Goal: Information Seeking & Learning: Learn about a topic

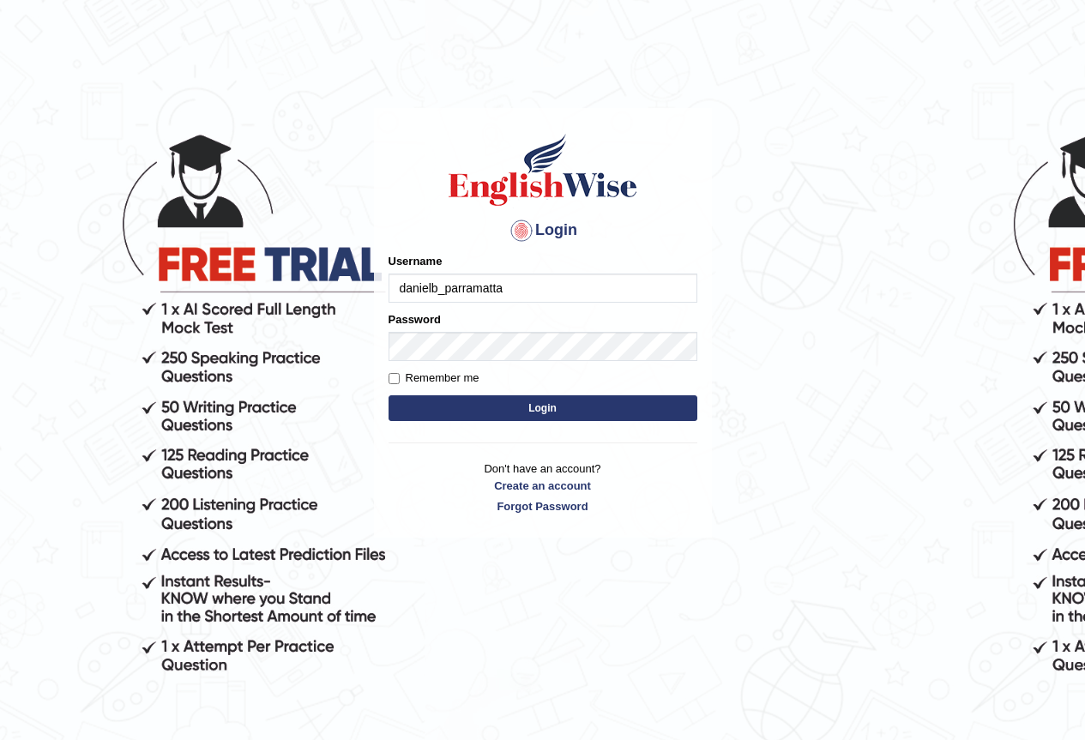
type input "danielb_parramatta"
click at [534, 408] on button "Login" at bounding box center [543, 408] width 309 height 26
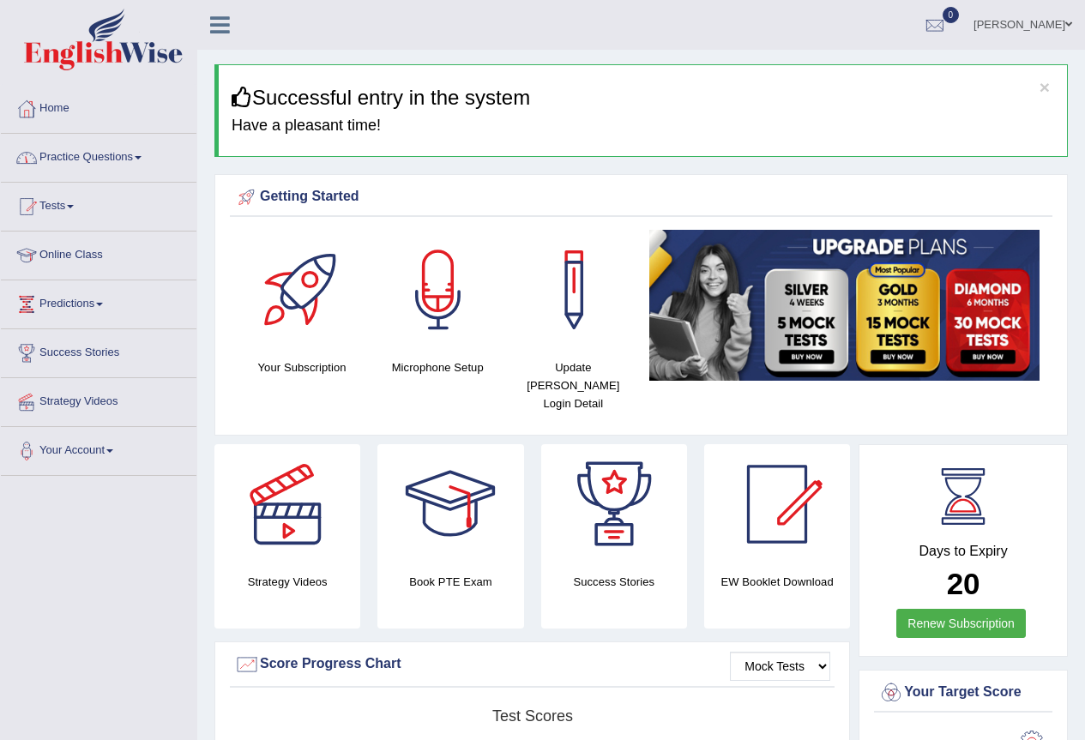
click at [99, 154] on link "Practice Questions" at bounding box center [99, 155] width 196 height 43
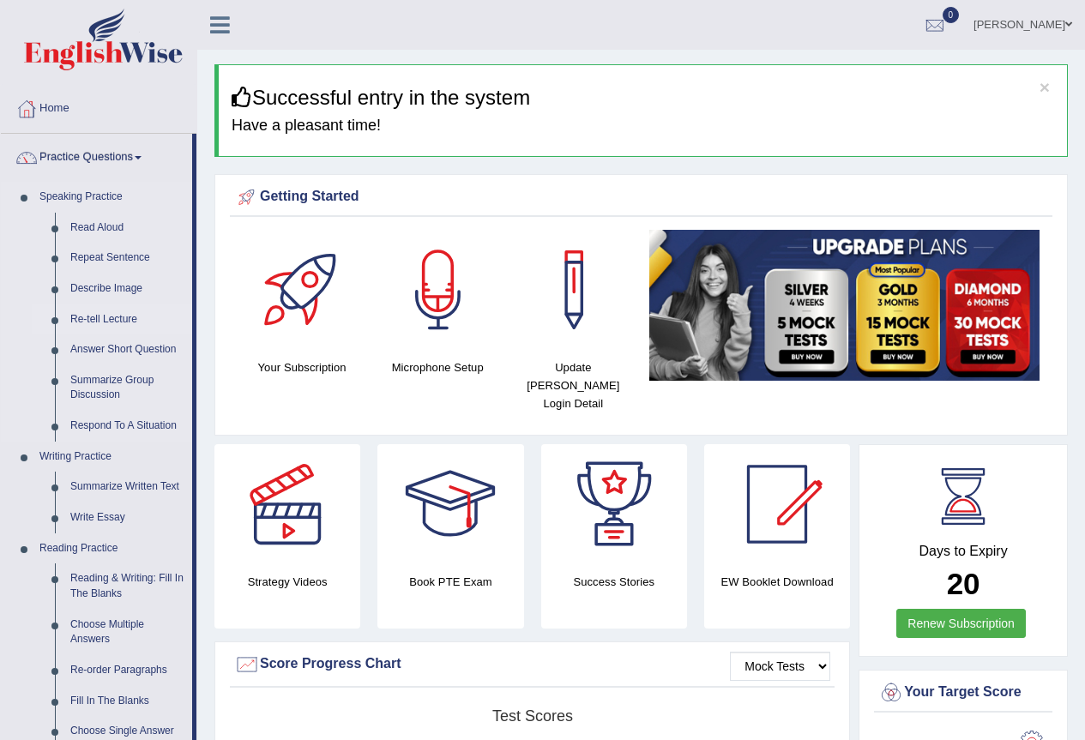
click at [105, 326] on link "Re-tell Lecture" at bounding box center [128, 320] width 130 height 31
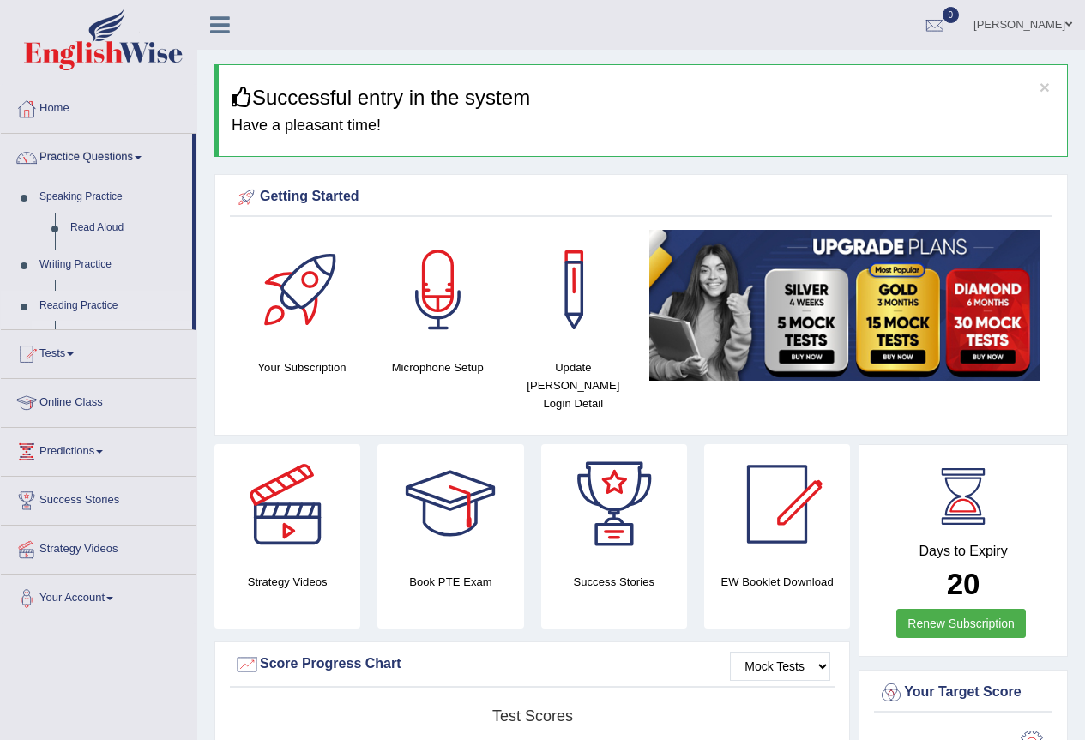
click at [106, 327] on ul "Speaking Practice Read Aloud Repeat Sentence Describe Image Re-tell Lecture Ans…" at bounding box center [96, 256] width 191 height 148
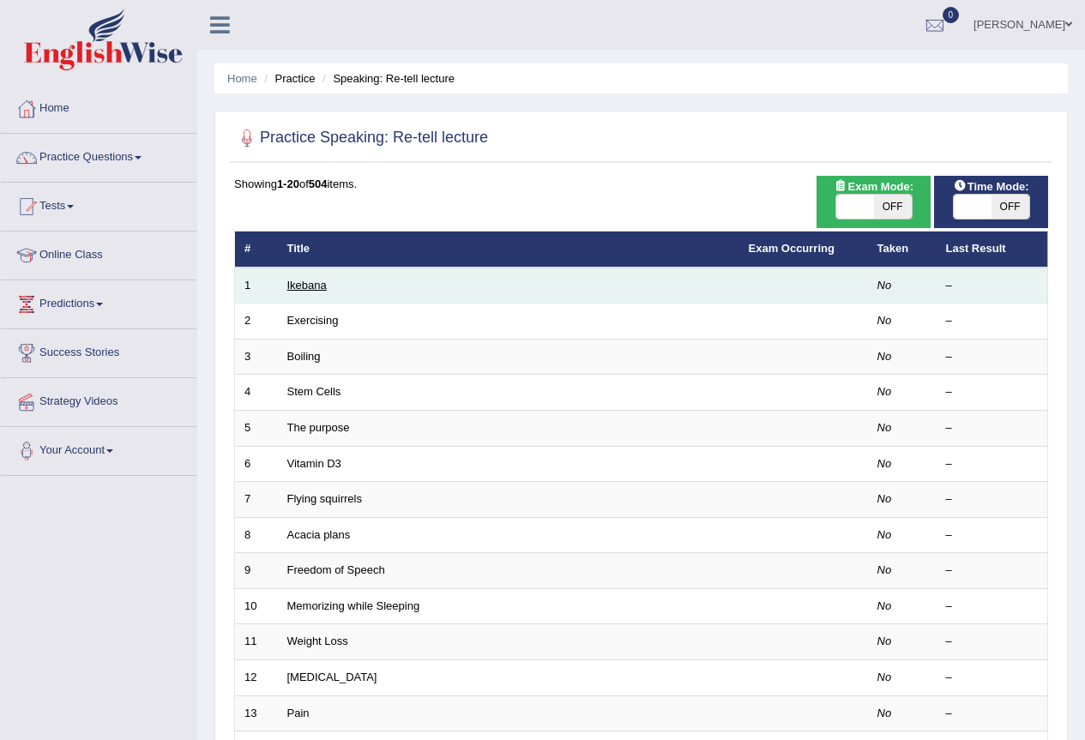
click at [302, 286] on link "Ikebana" at bounding box center [306, 285] width 39 height 13
drag, startPoint x: 302, startPoint y: 286, endPoint x: 311, endPoint y: 294, distance: 12.1
click at [311, 294] on td "Ikebana" at bounding box center [509, 286] width 462 height 36
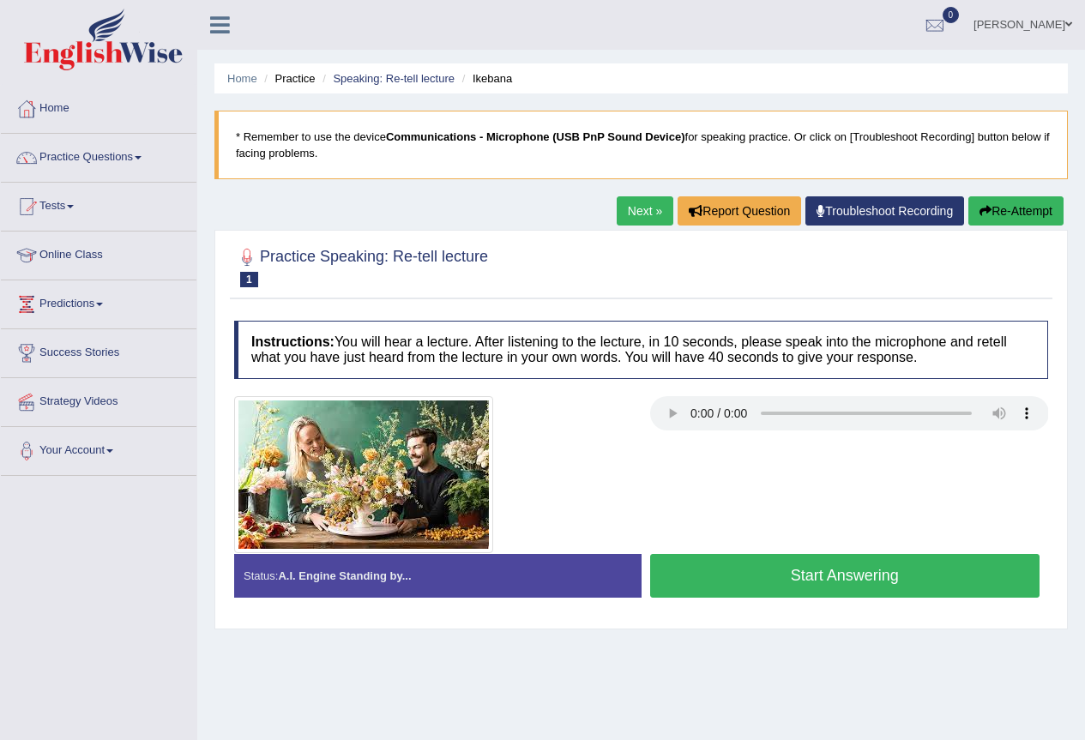
click at [769, 589] on button "Start Answering" at bounding box center [845, 576] width 390 height 44
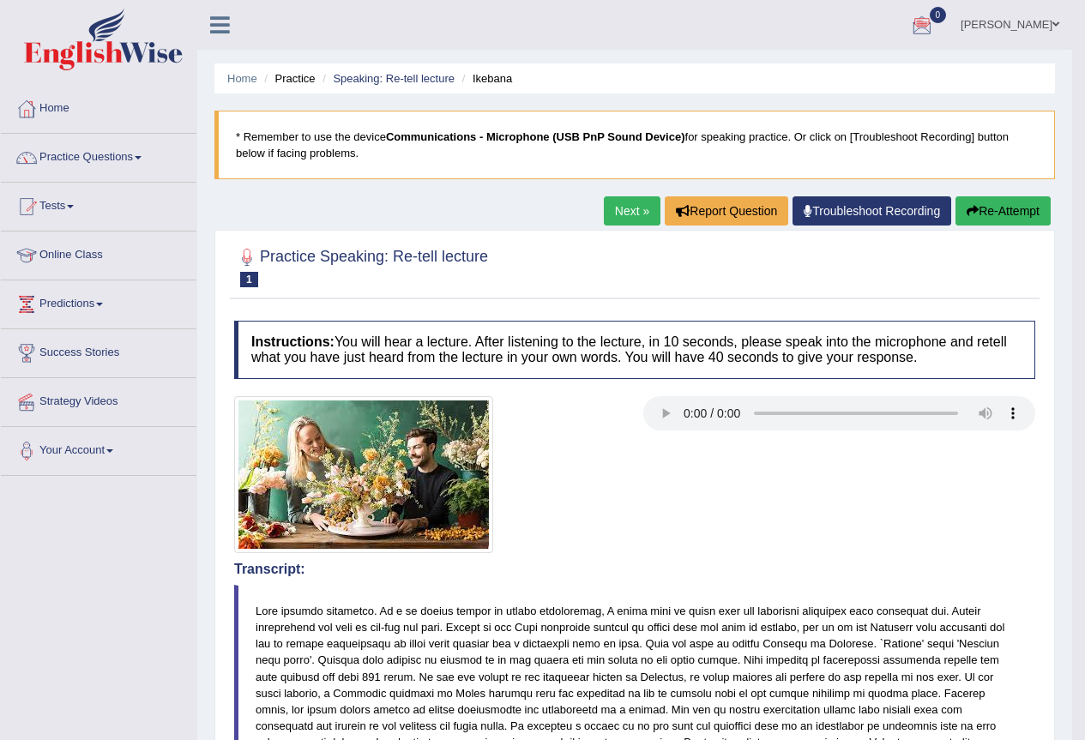
click at [623, 215] on link "Next »" at bounding box center [632, 210] width 57 height 29
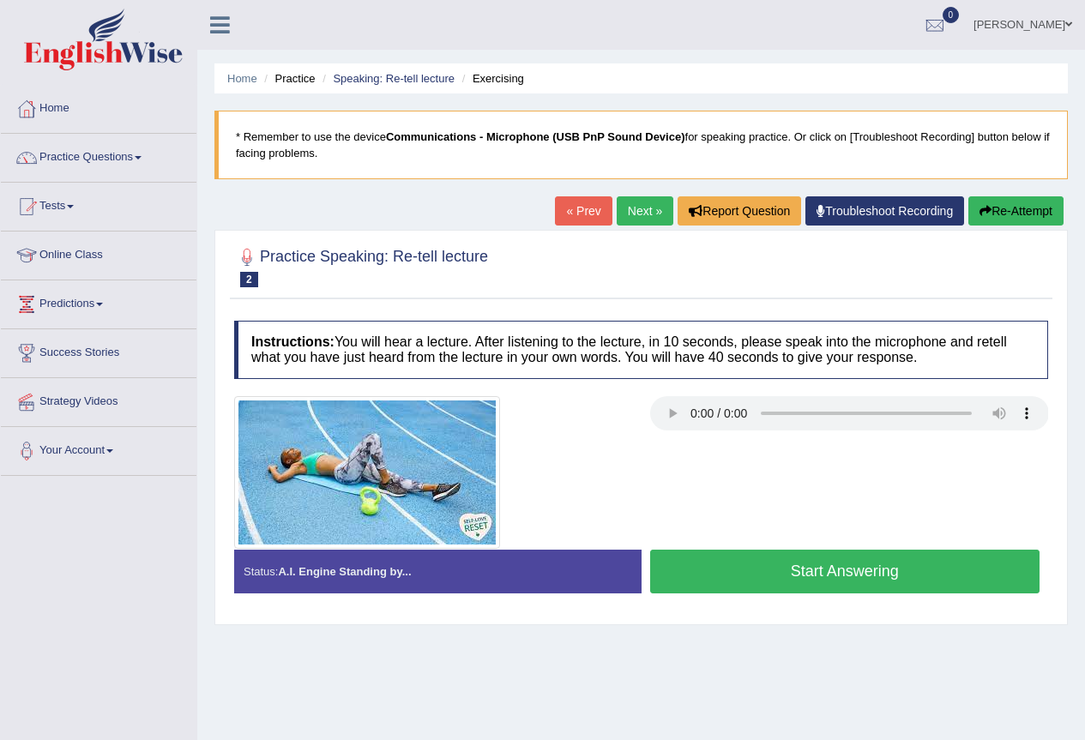
click at [746, 560] on button "Start Answering" at bounding box center [845, 572] width 390 height 44
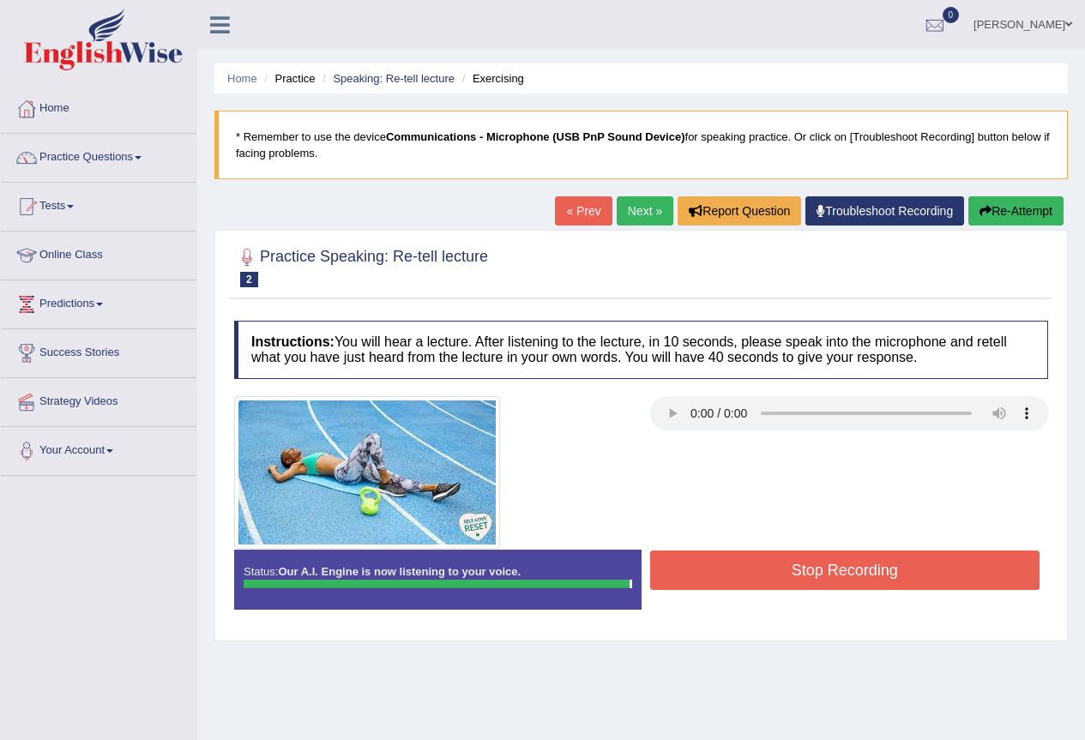
click at [842, 571] on button "Stop Recording" at bounding box center [845, 570] width 390 height 39
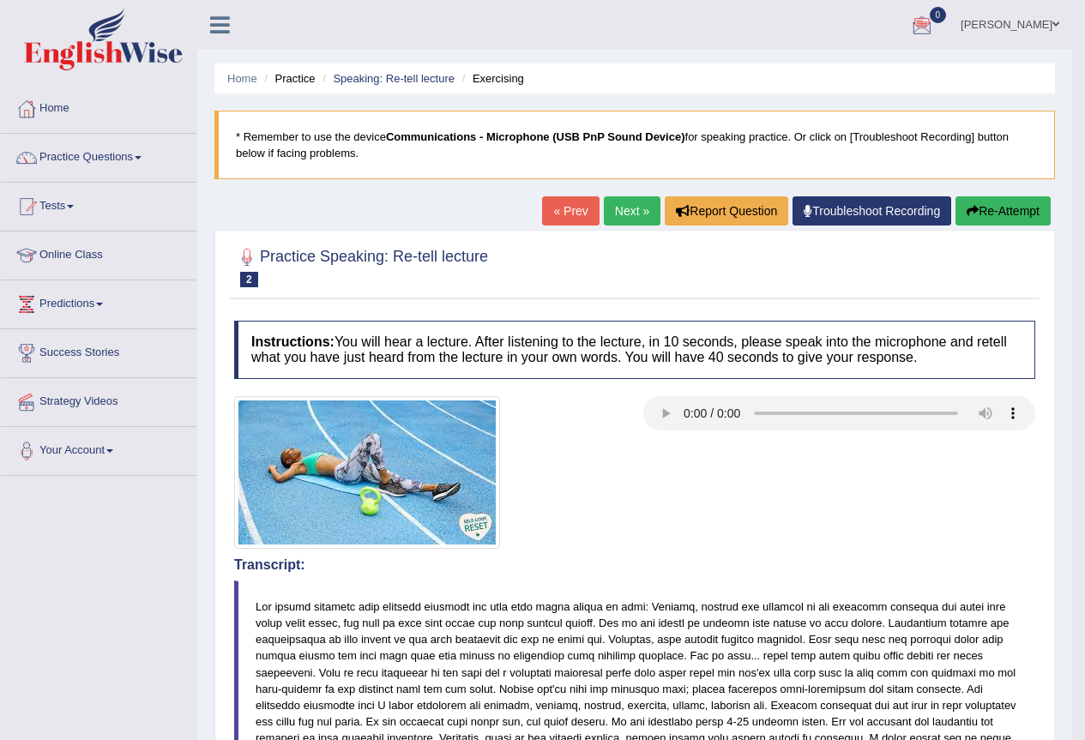
click at [636, 202] on link "Next »" at bounding box center [632, 210] width 57 height 29
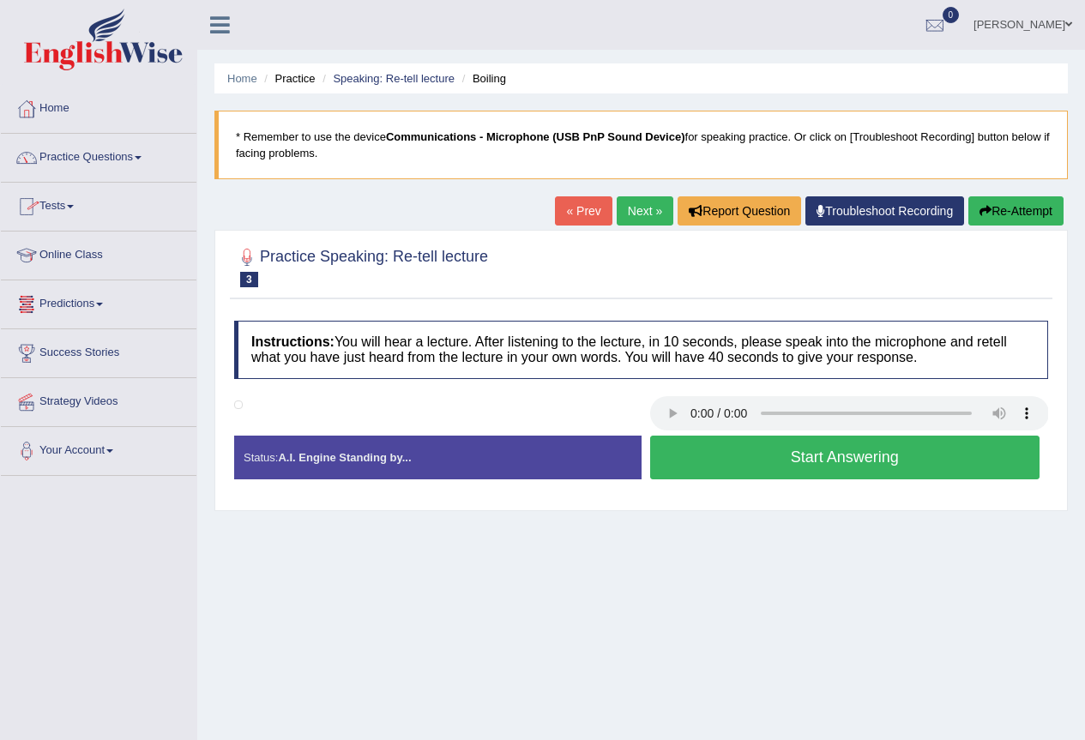
click at [106, 166] on link "Practice Questions" at bounding box center [99, 155] width 196 height 43
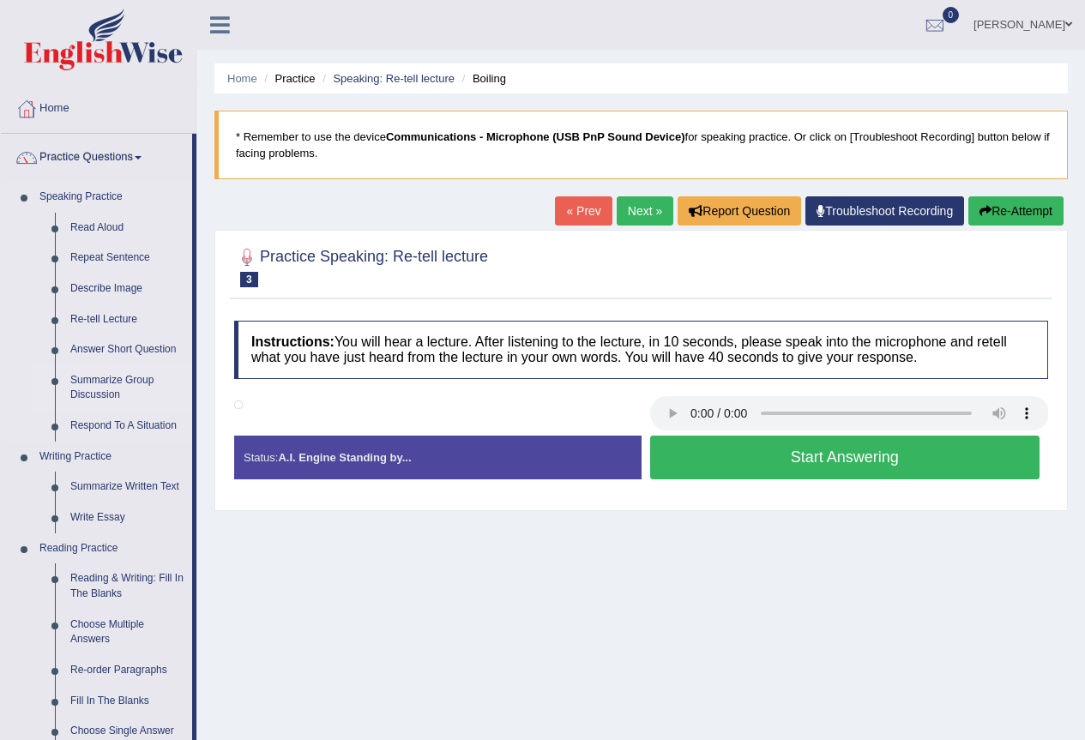
click at [112, 395] on link "Summarize Group Discussion" at bounding box center [128, 387] width 130 height 45
click at [112, 395] on ul "Speaking Practice Read Aloud Repeat Sentence Describe Image Re-tell Lecture Ans…" at bounding box center [96, 640] width 191 height 916
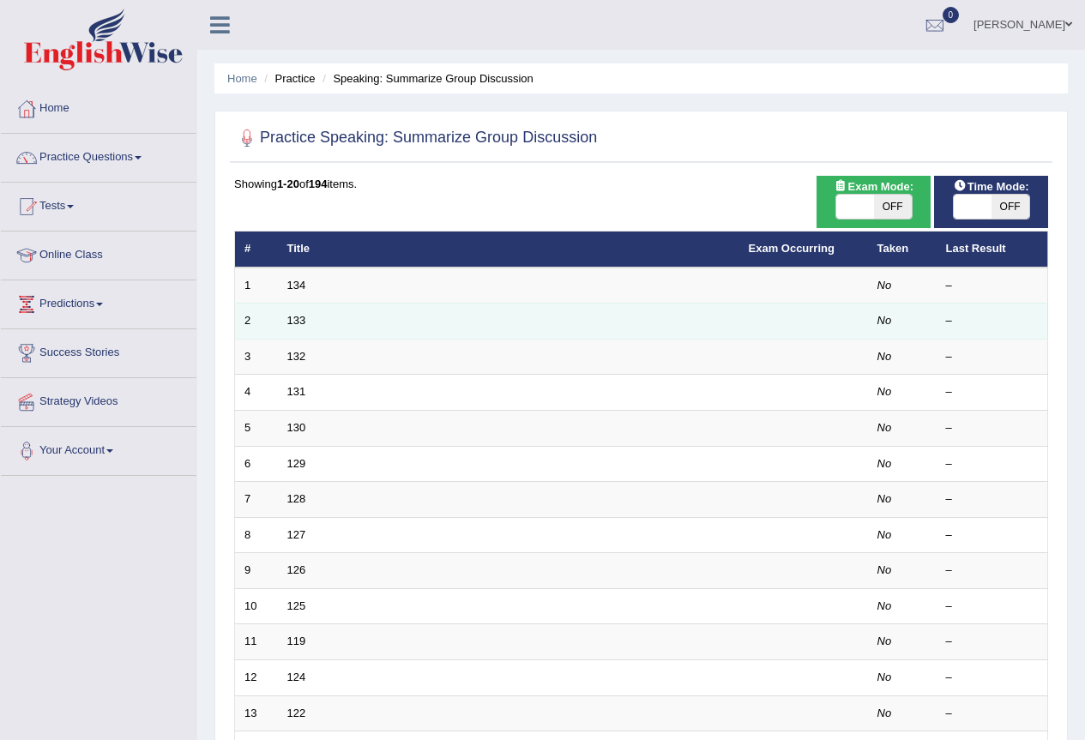
drag, startPoint x: 295, startPoint y: 295, endPoint x: 299, endPoint y: 304, distance: 9.6
click at [299, 302] on td "134" at bounding box center [509, 286] width 462 height 36
click at [300, 307] on td "133" at bounding box center [509, 322] width 462 height 36
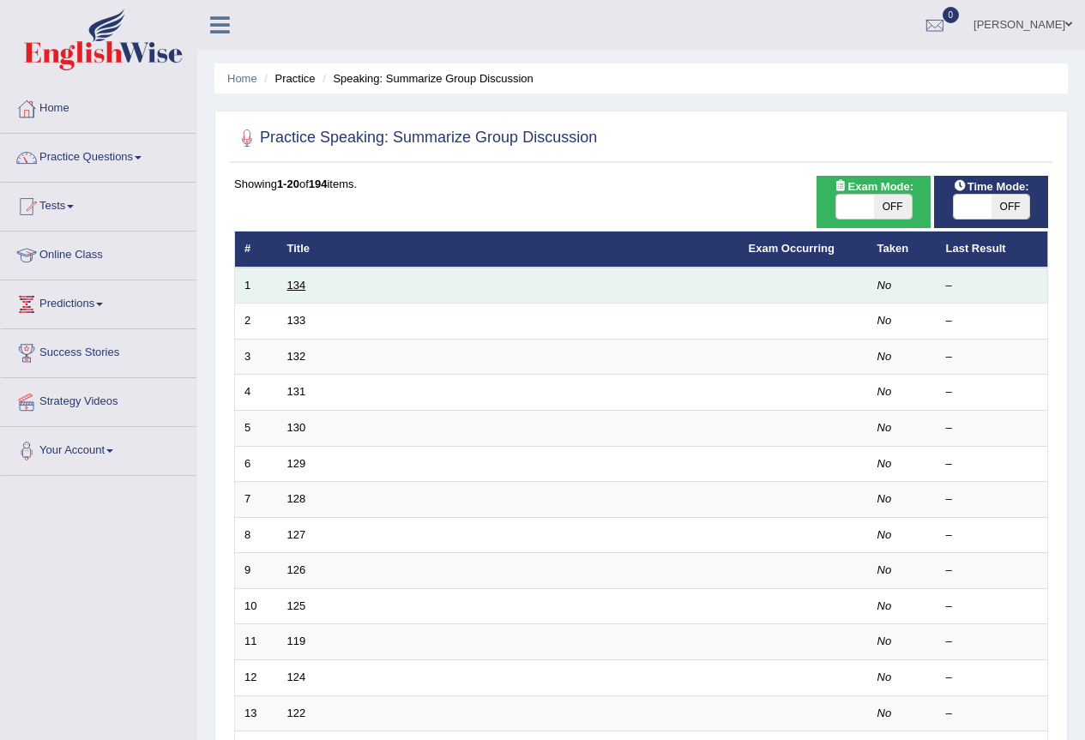
click at [297, 288] on link "134" at bounding box center [296, 285] width 19 height 13
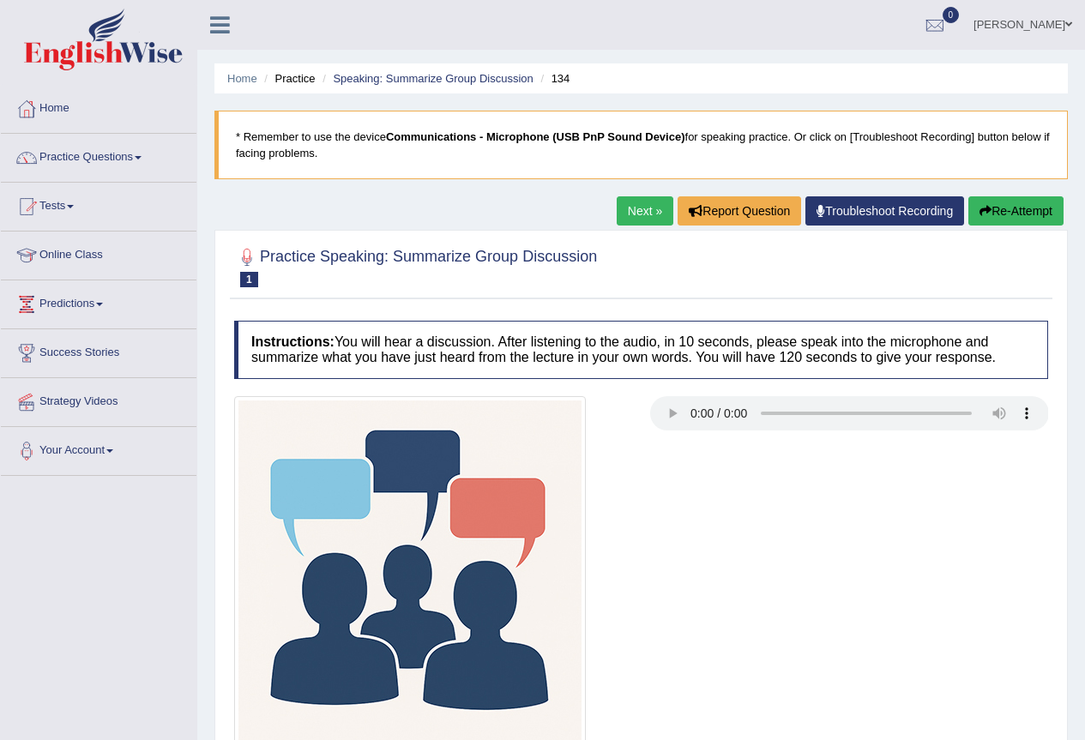
click at [635, 212] on link "Next »" at bounding box center [645, 210] width 57 height 29
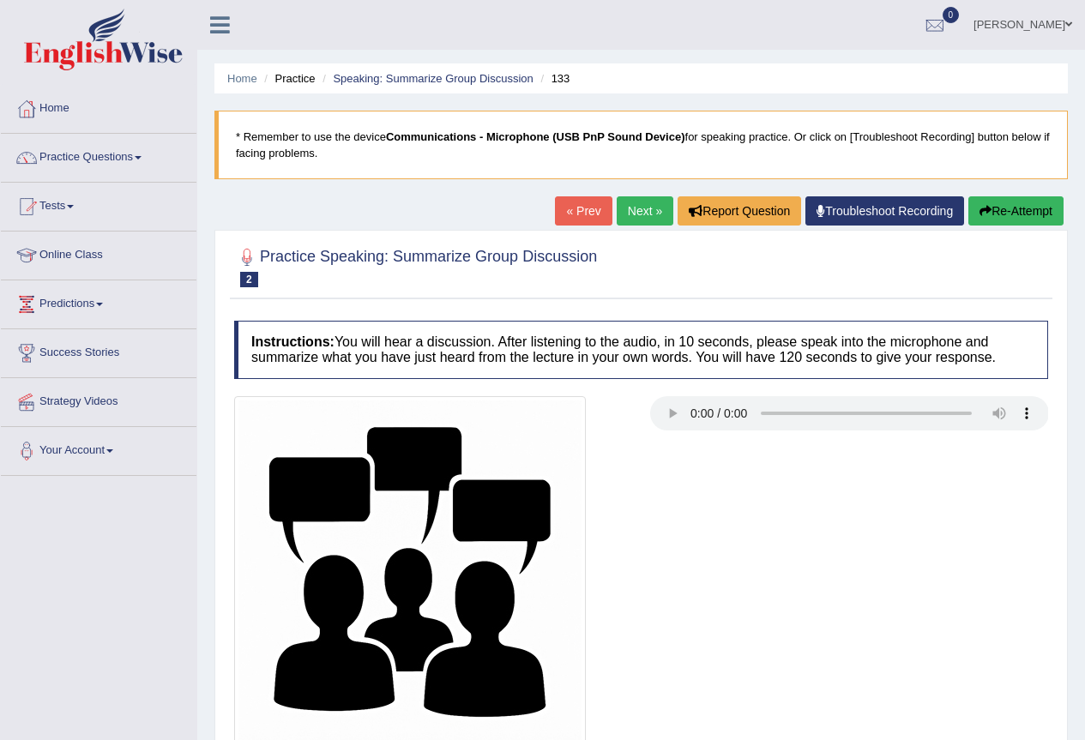
drag, startPoint x: 648, startPoint y: 212, endPoint x: 632, endPoint y: 210, distance: 15.5
click at [647, 214] on link "Next »" at bounding box center [645, 210] width 57 height 29
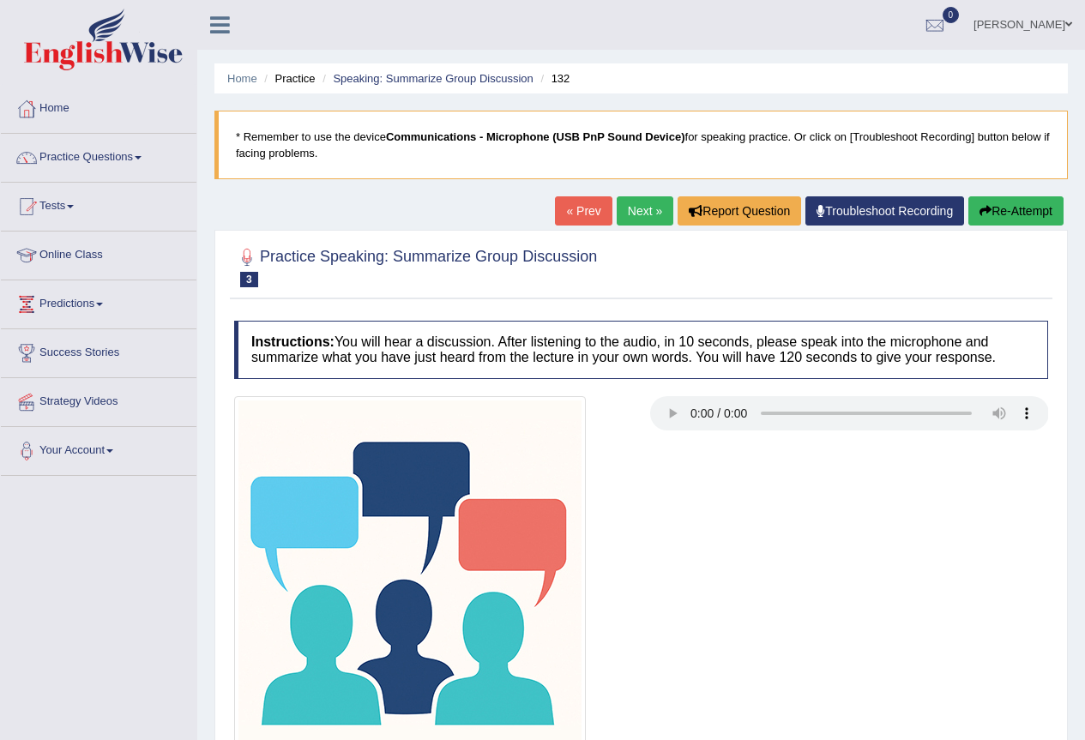
click at [75, 161] on link "Practice Questions" at bounding box center [99, 155] width 196 height 43
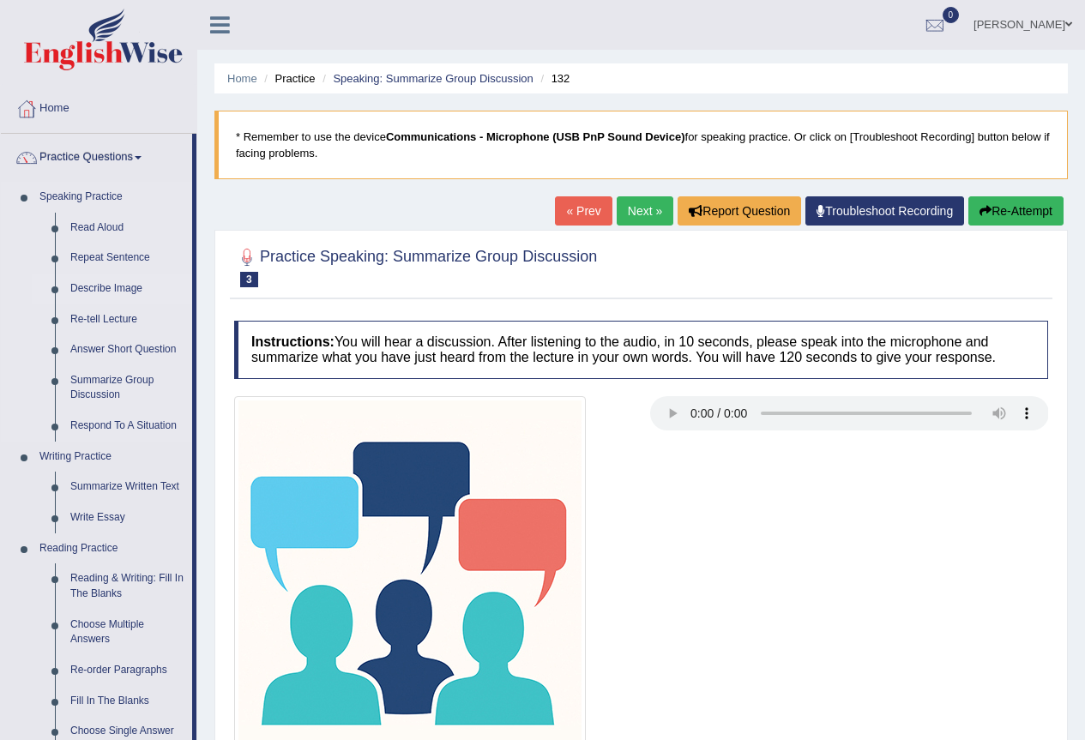
click at [121, 284] on link "Describe Image" at bounding box center [128, 289] width 130 height 31
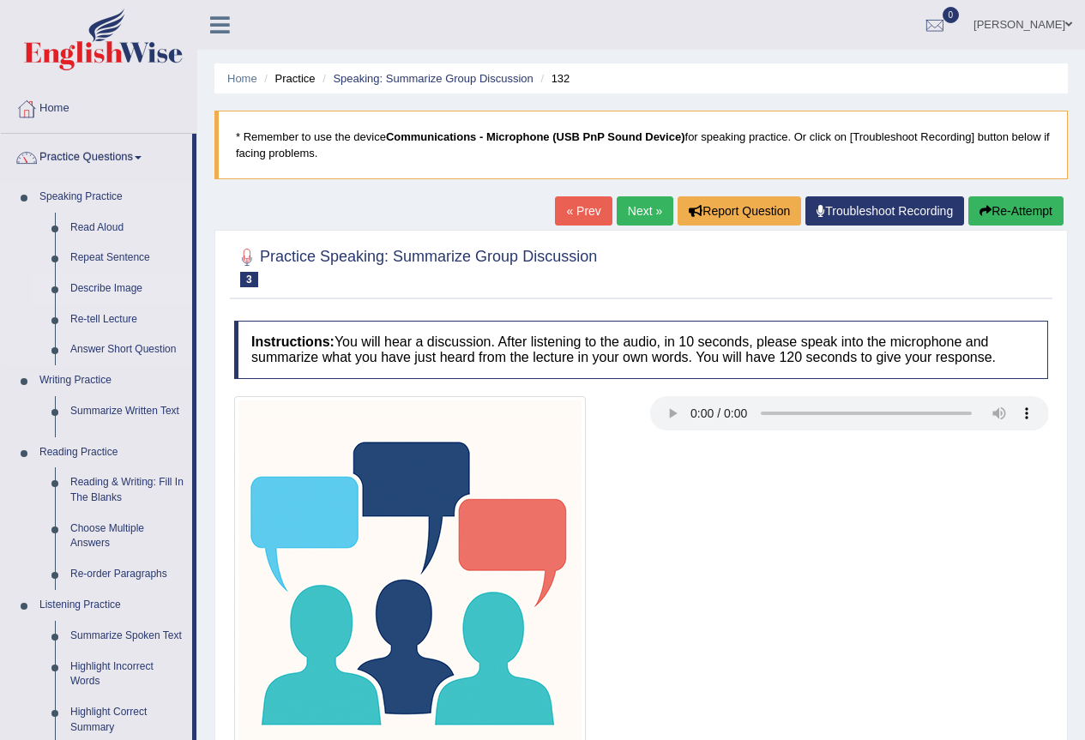
click at [121, 284] on link "Describe Image" at bounding box center [128, 289] width 130 height 31
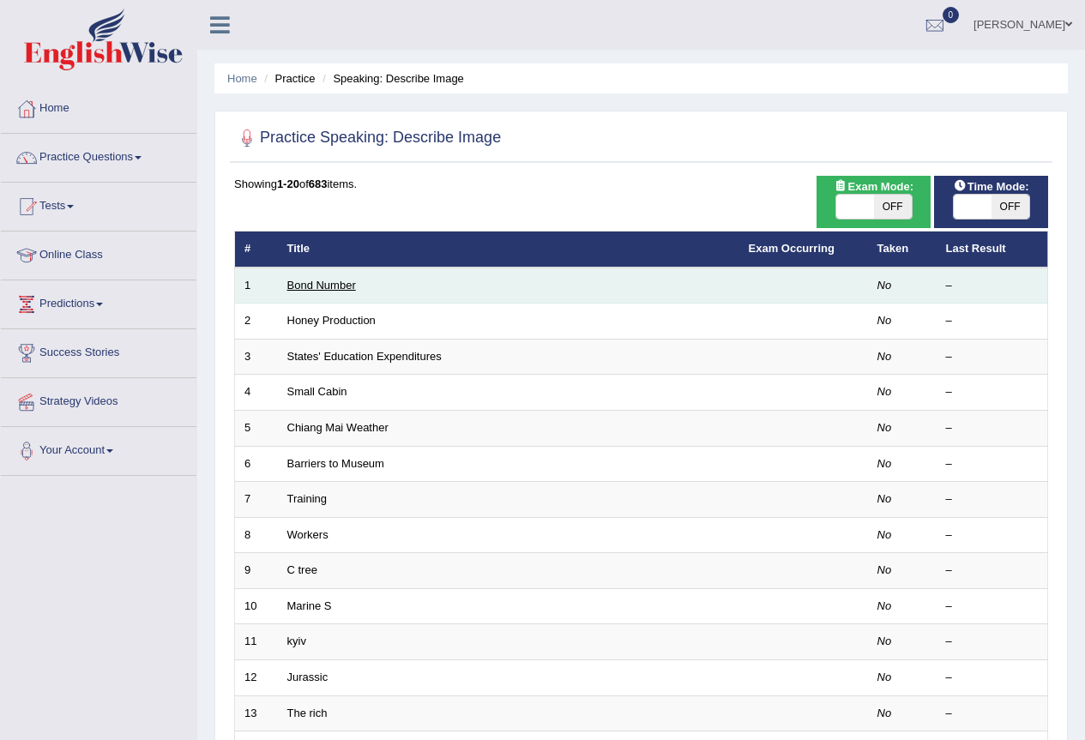
click at [322, 287] on link "Bond Number" at bounding box center [321, 285] width 69 height 13
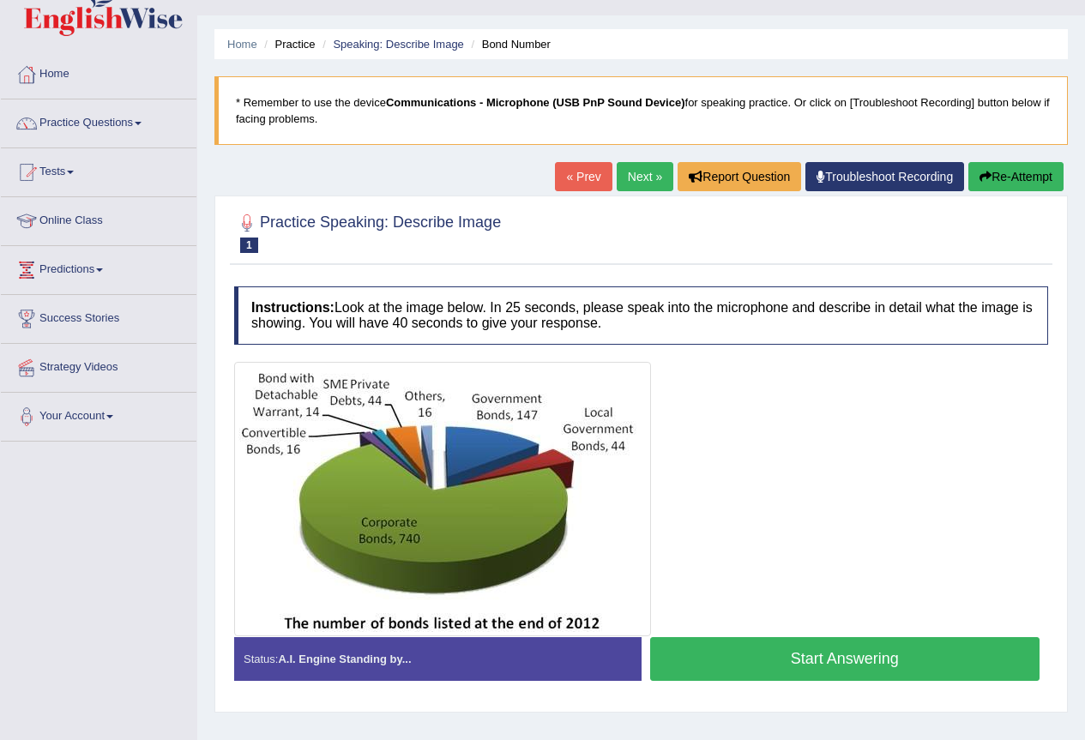
scroll to position [160, 0]
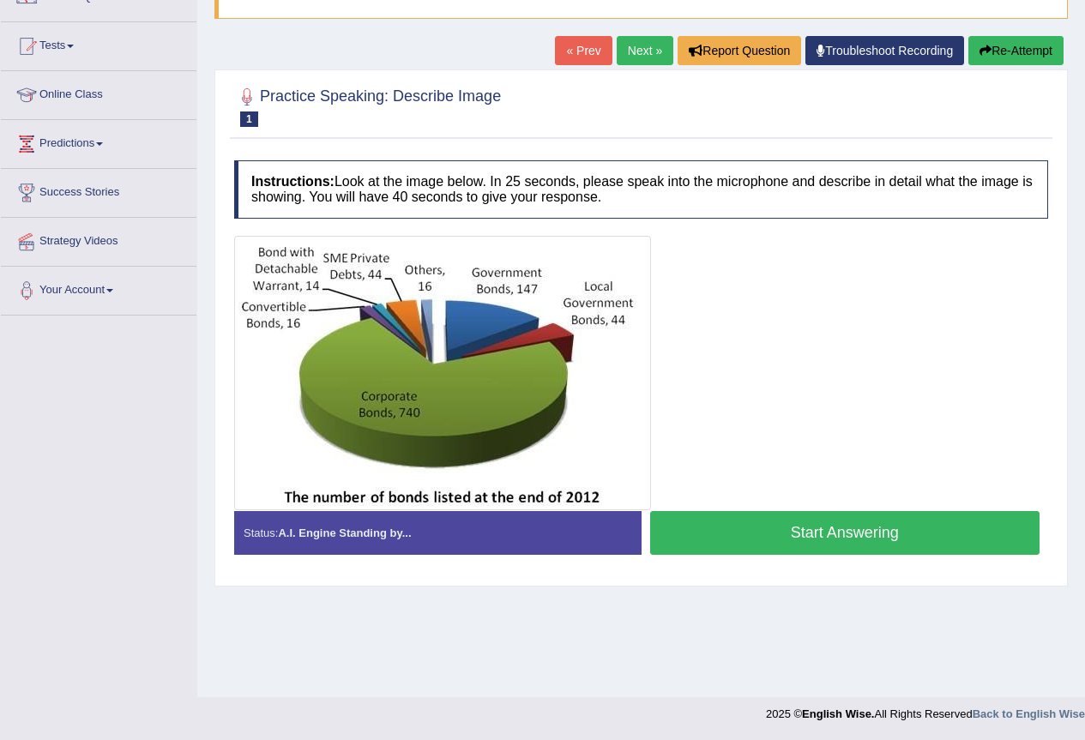
click at [793, 534] on button "Start Answering" at bounding box center [845, 533] width 390 height 44
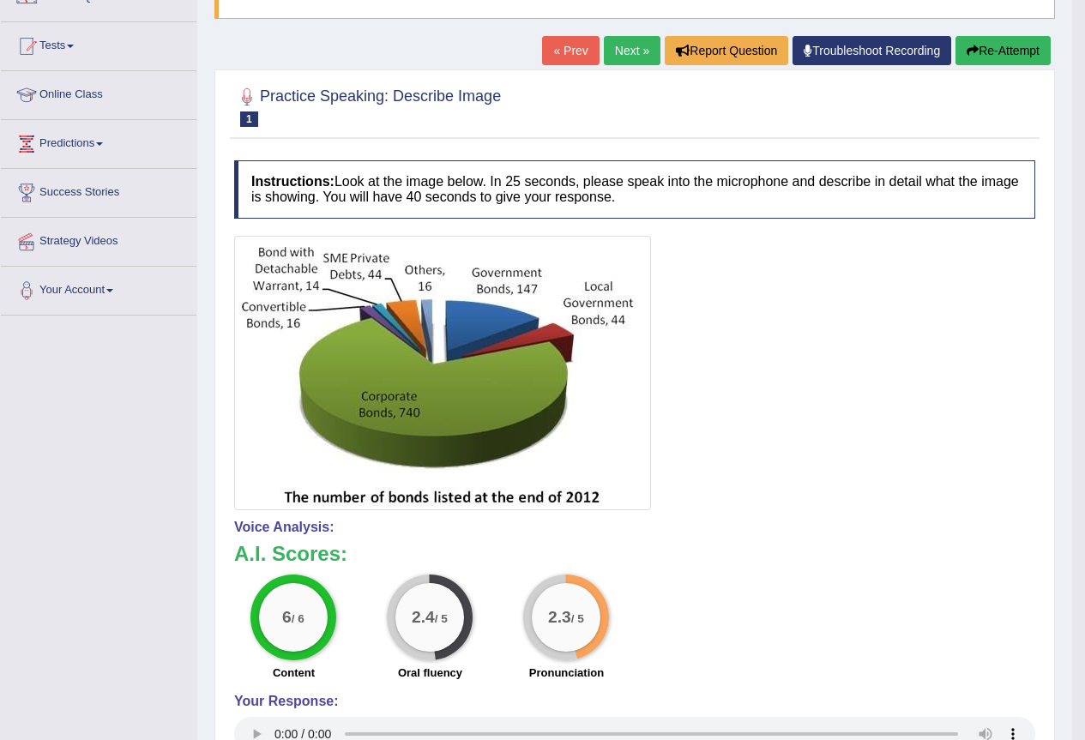
click at [993, 42] on button "Re-Attempt" at bounding box center [1003, 50] width 95 height 29
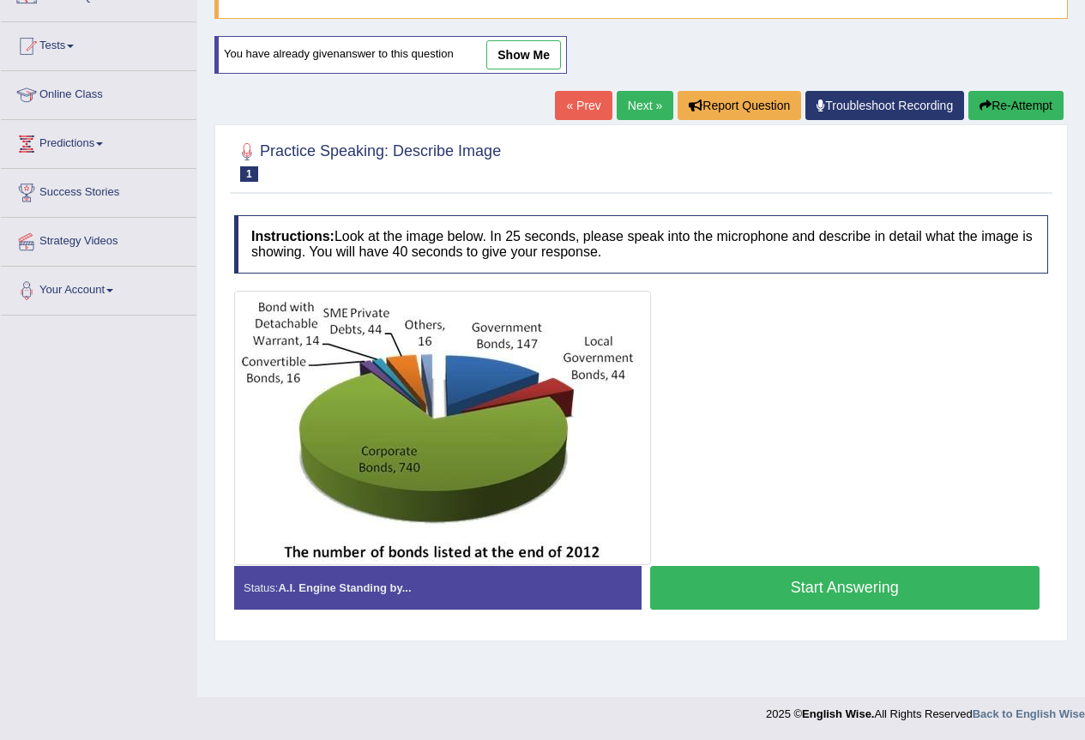
click at [815, 583] on button "Start Answering" at bounding box center [845, 588] width 390 height 44
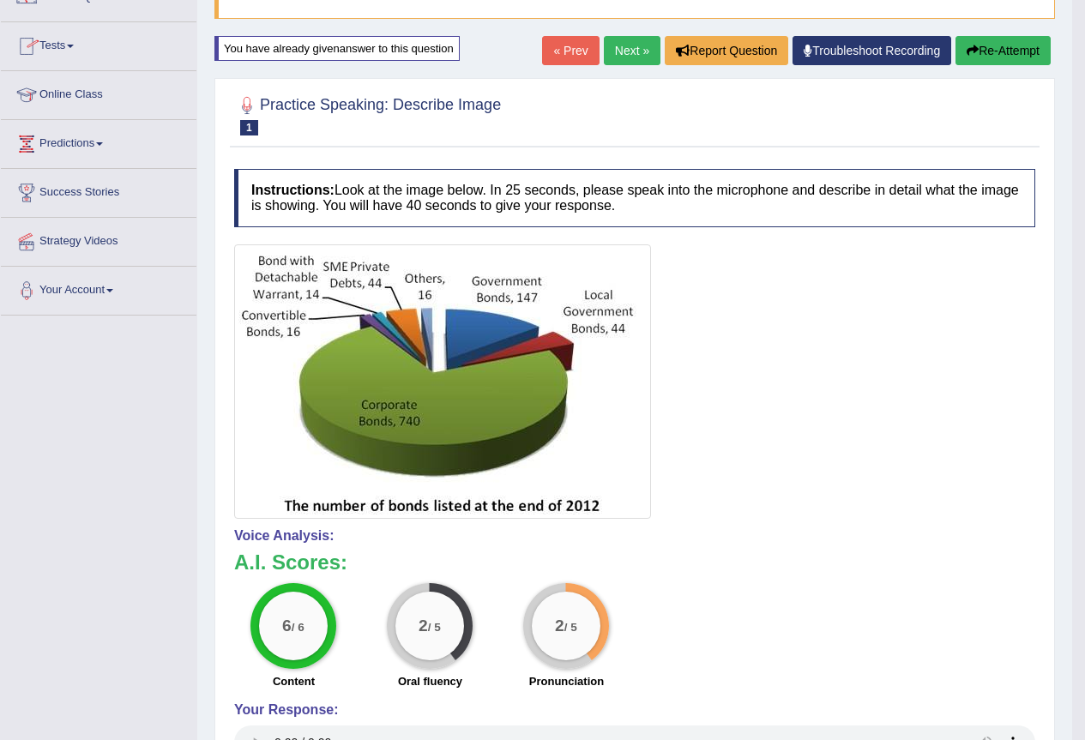
click at [999, 55] on button "Re-Attempt" at bounding box center [1003, 50] width 95 height 29
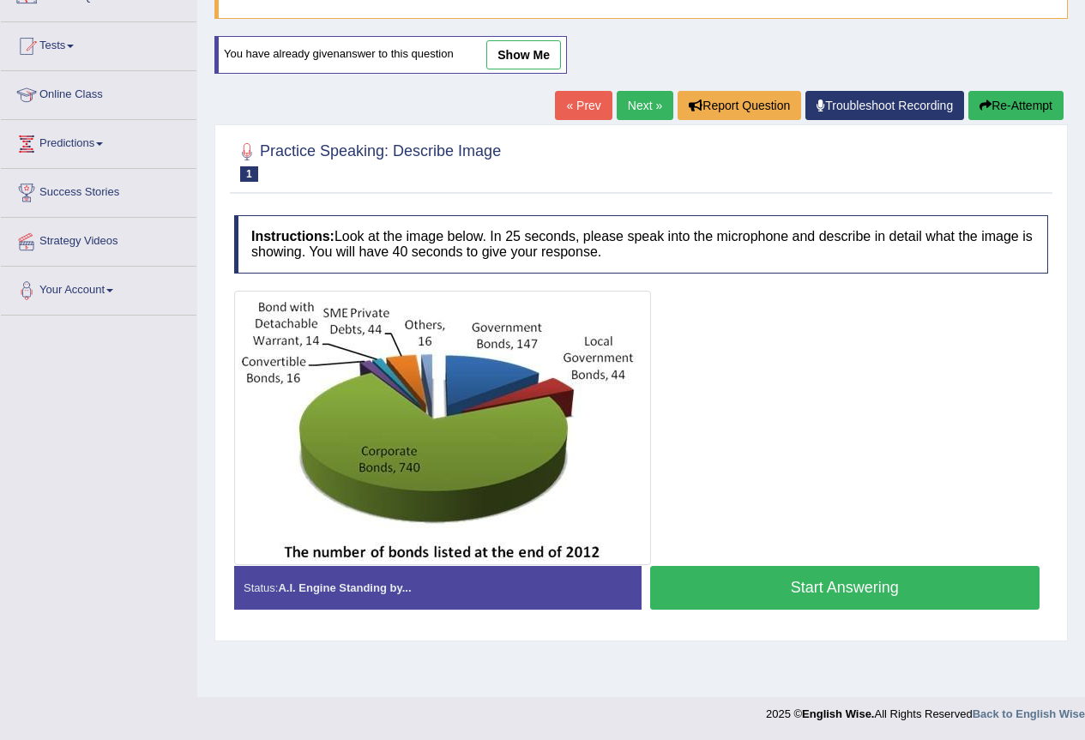
click at [796, 576] on button "Start Answering" at bounding box center [845, 588] width 390 height 44
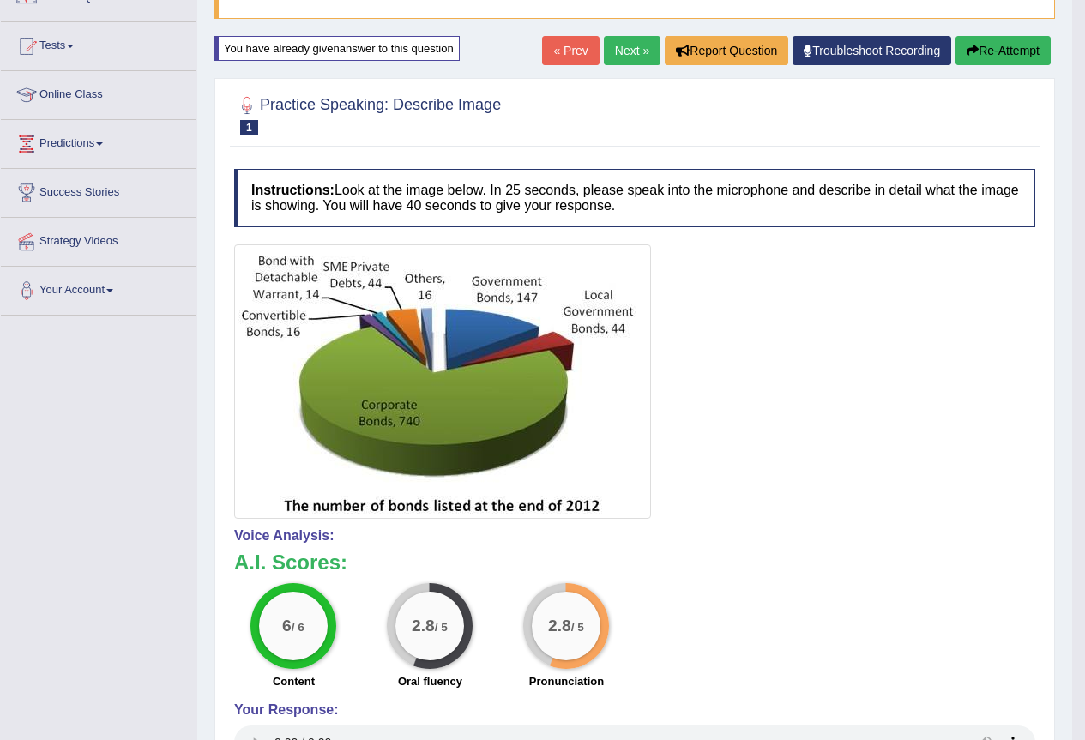
click at [998, 51] on button "Re-Attempt" at bounding box center [1003, 50] width 95 height 29
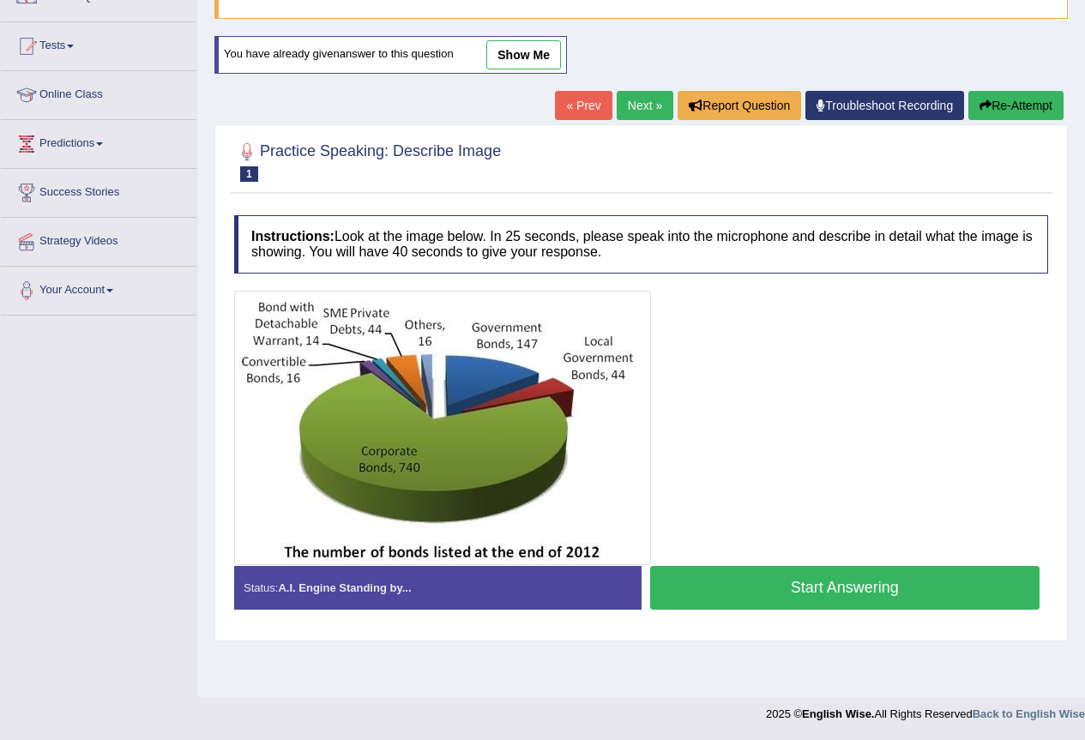
scroll to position [160, 0]
click at [855, 589] on button "Start Answering" at bounding box center [845, 588] width 390 height 44
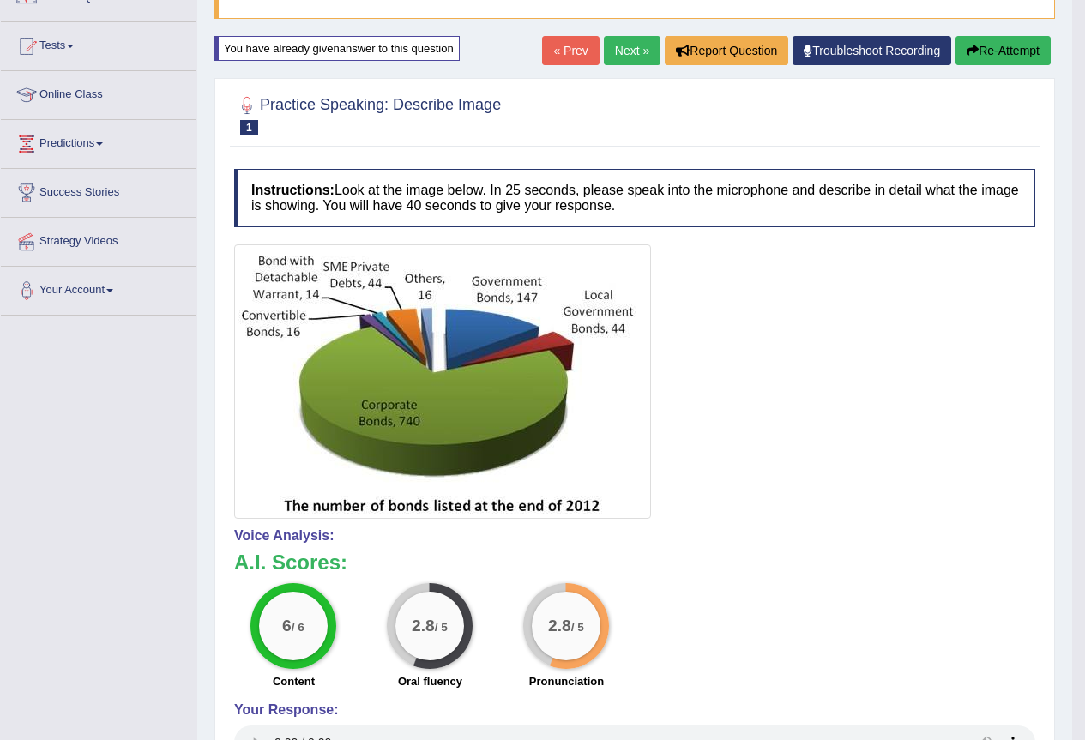
click at [614, 56] on link "Next »" at bounding box center [632, 50] width 57 height 29
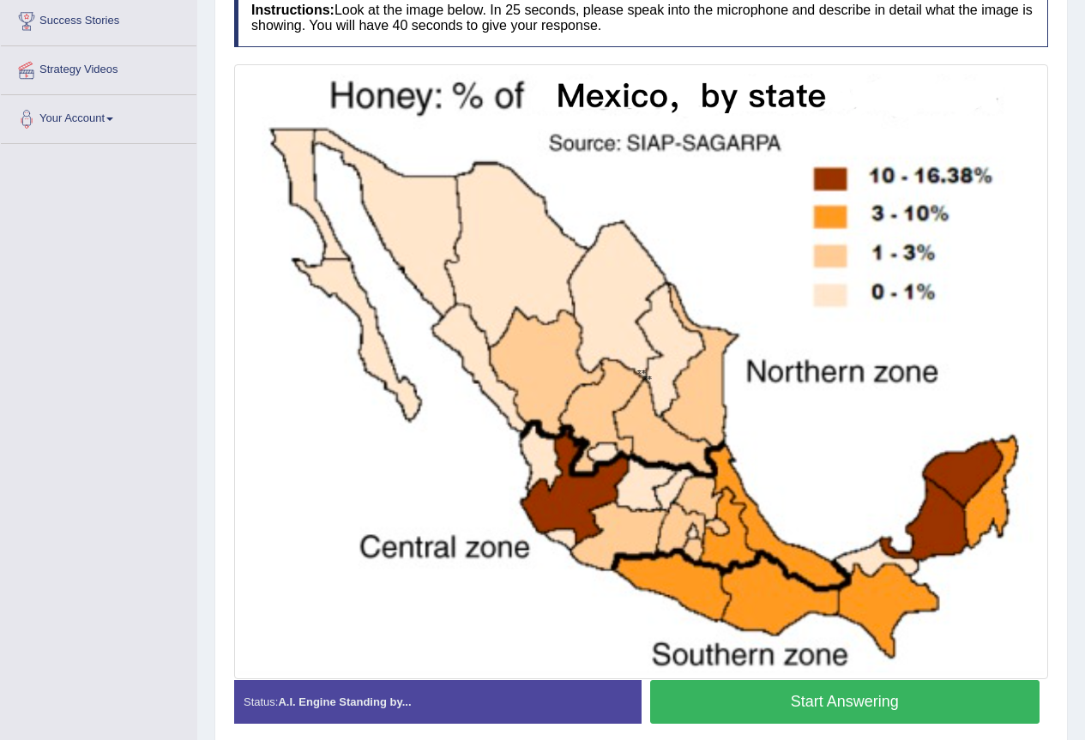
scroll to position [403, 0]
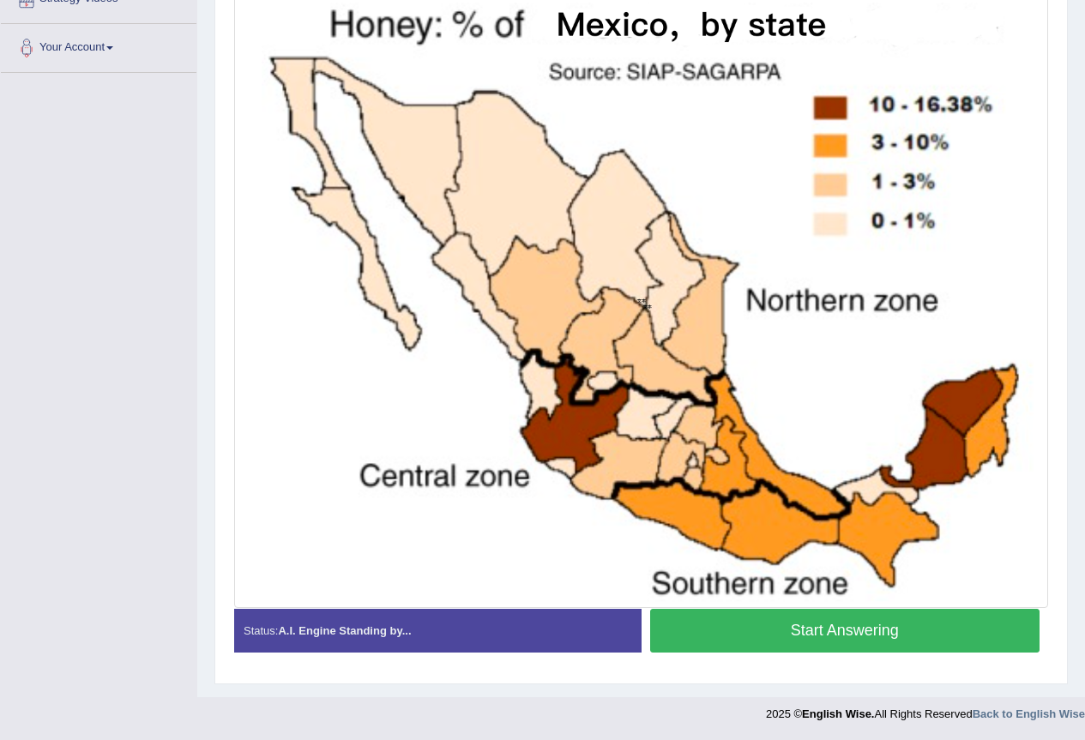
click at [818, 625] on button "Start Answering" at bounding box center [845, 631] width 390 height 44
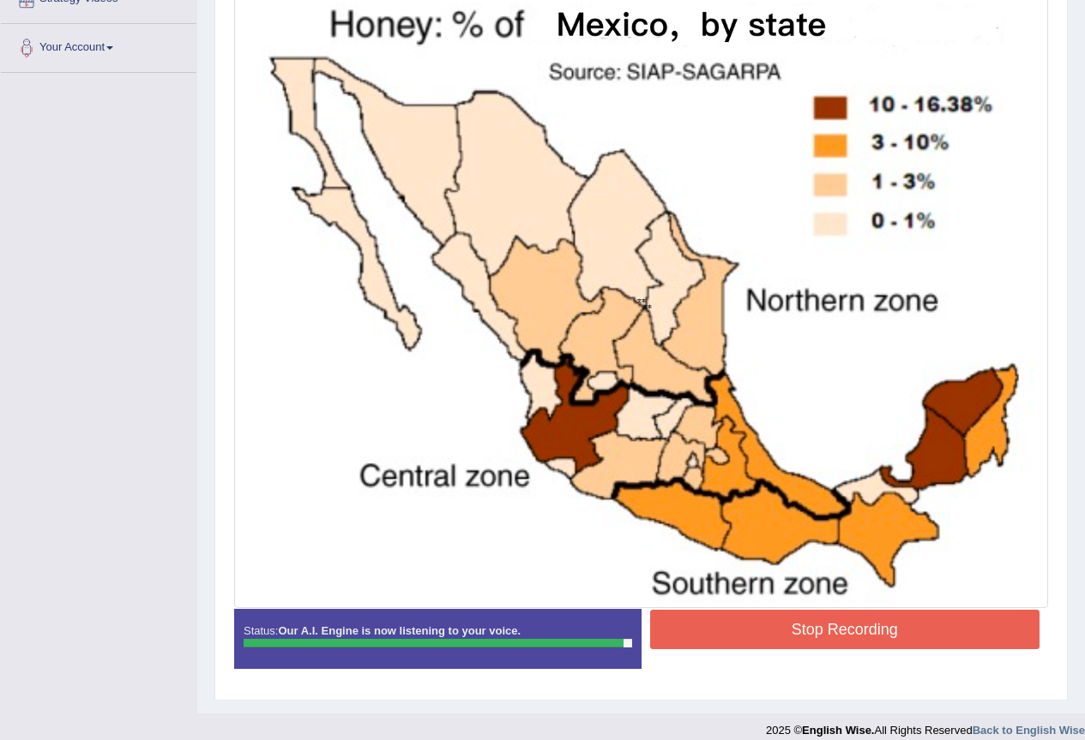
click at [811, 629] on button "Stop Recording" at bounding box center [845, 629] width 390 height 39
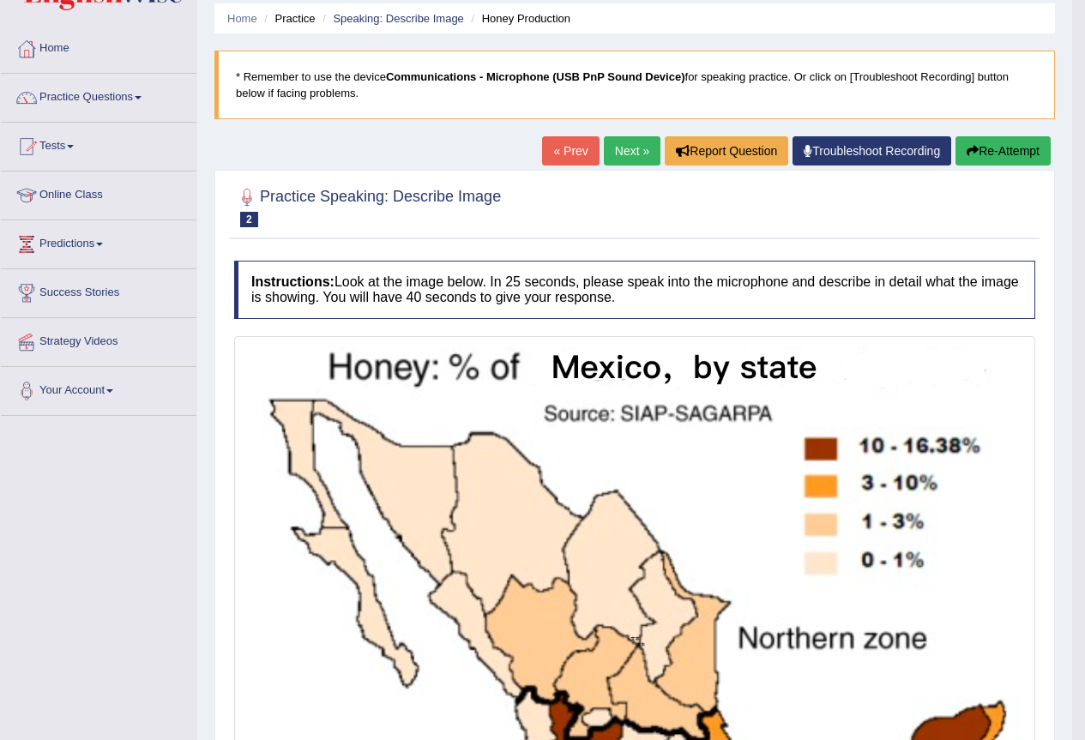
scroll to position [0, 0]
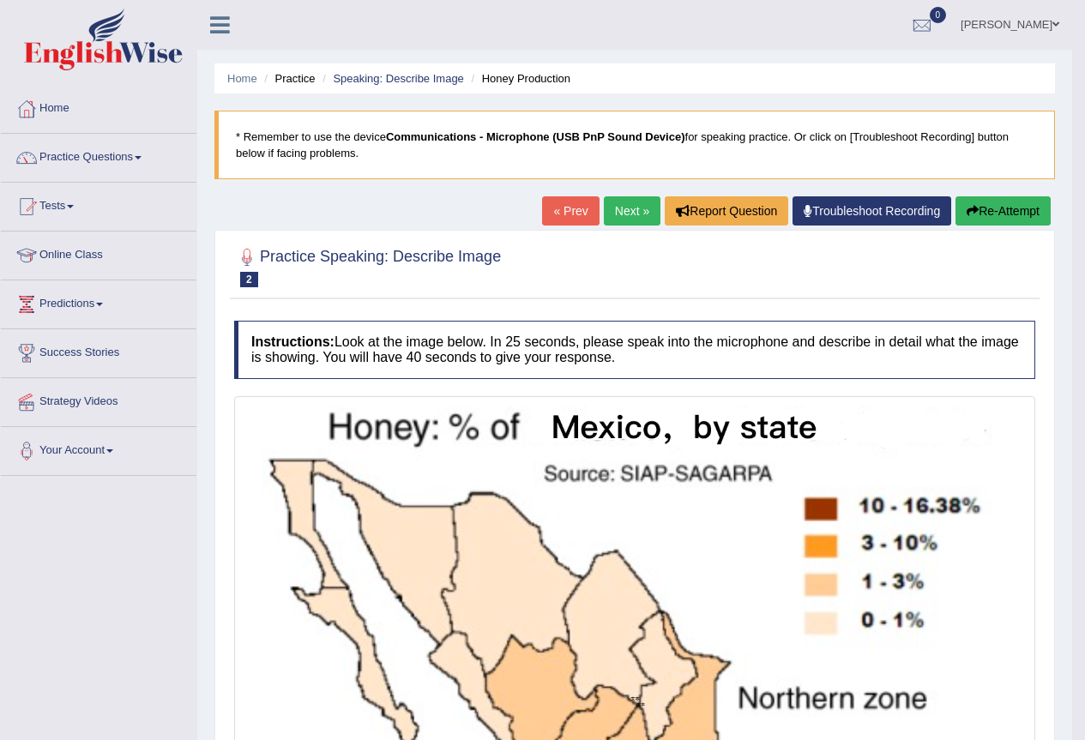
click at [623, 214] on link "Next »" at bounding box center [632, 210] width 57 height 29
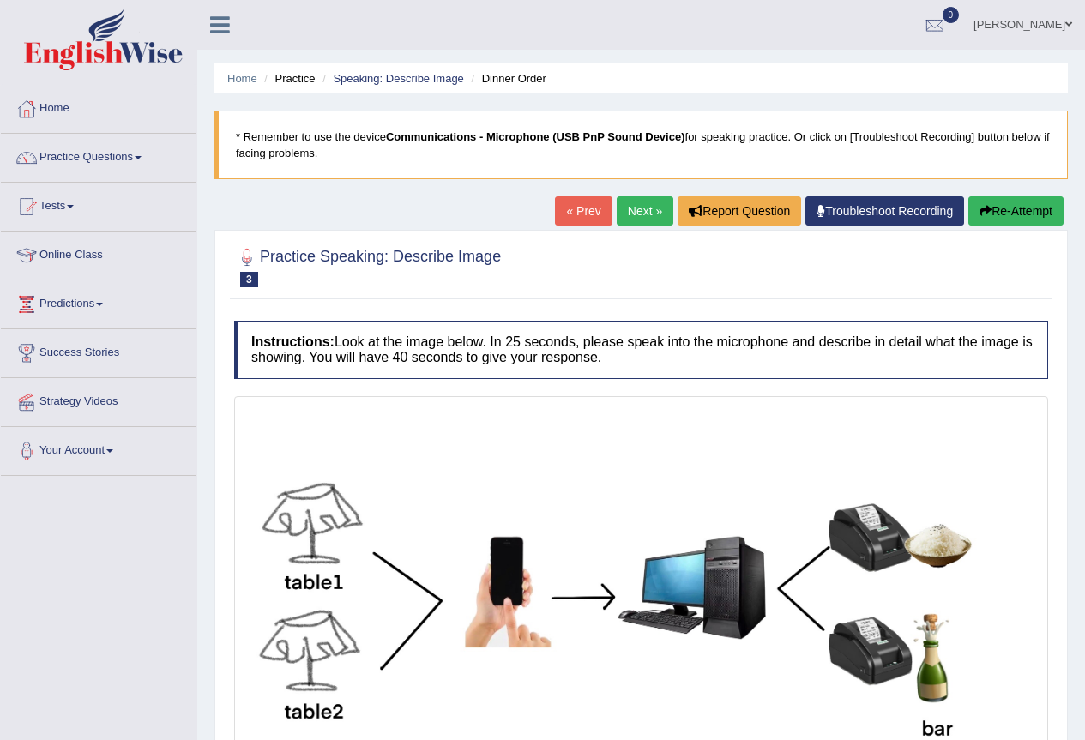
click at [1084, 724] on div "Home Practice Speaking: Describe Image Dinner Order * Remember to use the devic…" at bounding box center [641, 452] width 888 height 904
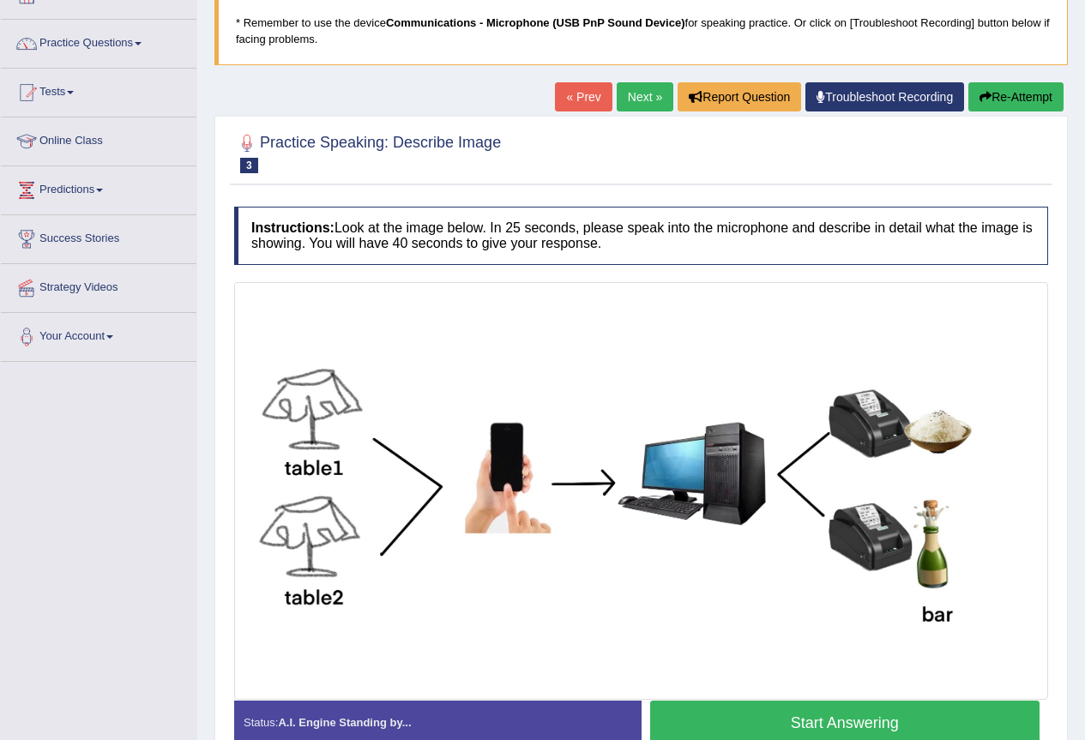
scroll to position [195, 0]
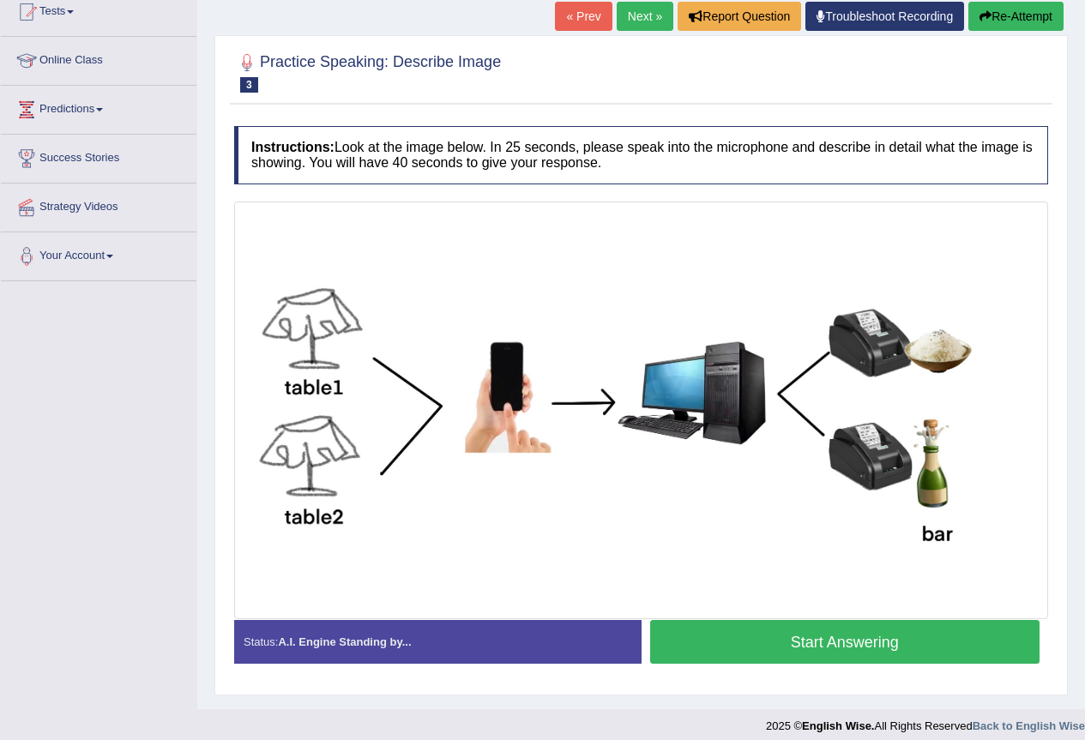
click at [784, 637] on button "Start Answering" at bounding box center [845, 642] width 390 height 44
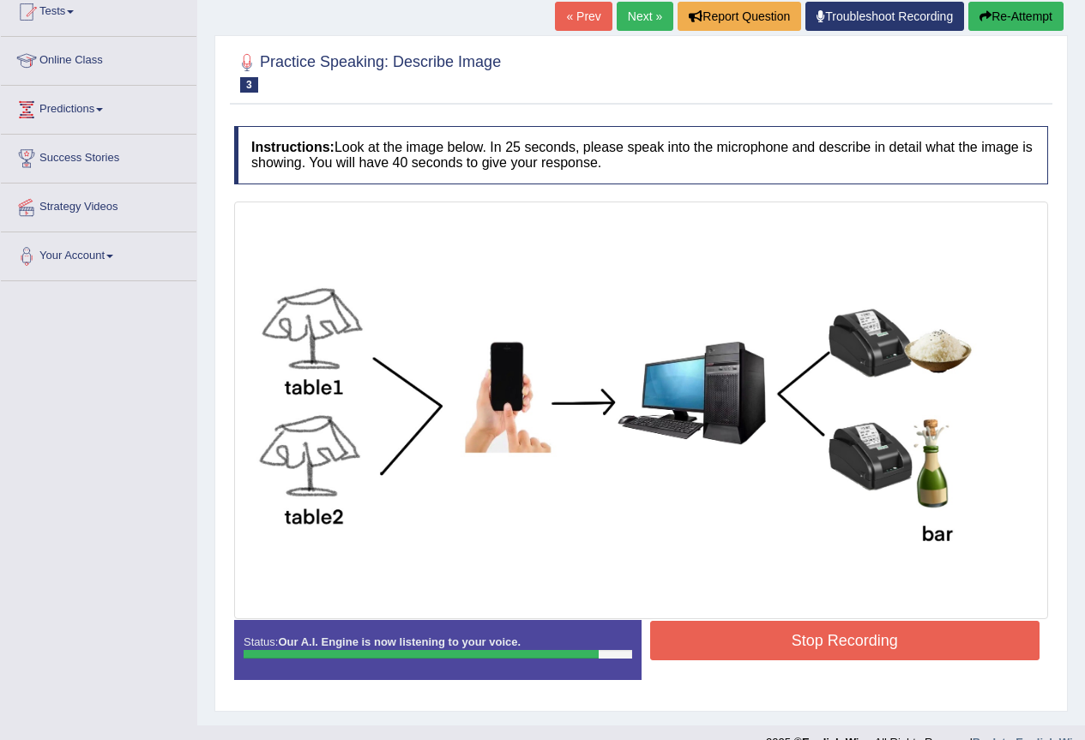
drag, startPoint x: 781, startPoint y: 644, endPoint x: 782, endPoint y: 658, distance: 13.8
click at [782, 657] on button "Stop Recording" at bounding box center [845, 640] width 390 height 39
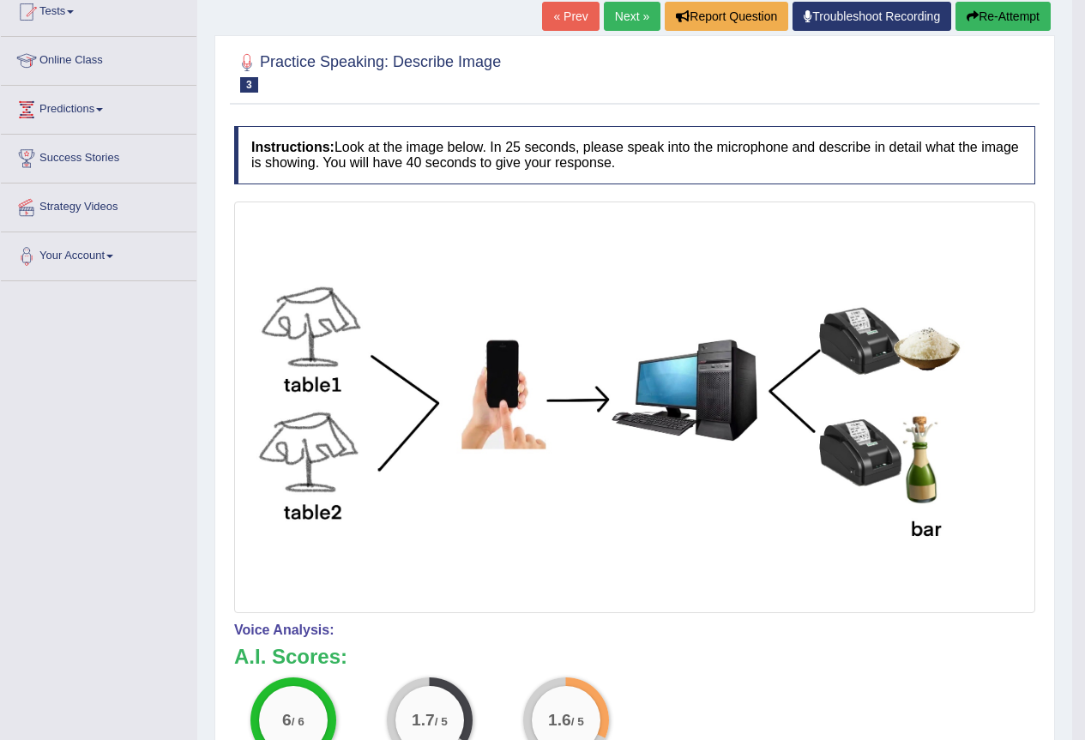
click at [638, 21] on link "Next »" at bounding box center [632, 16] width 57 height 29
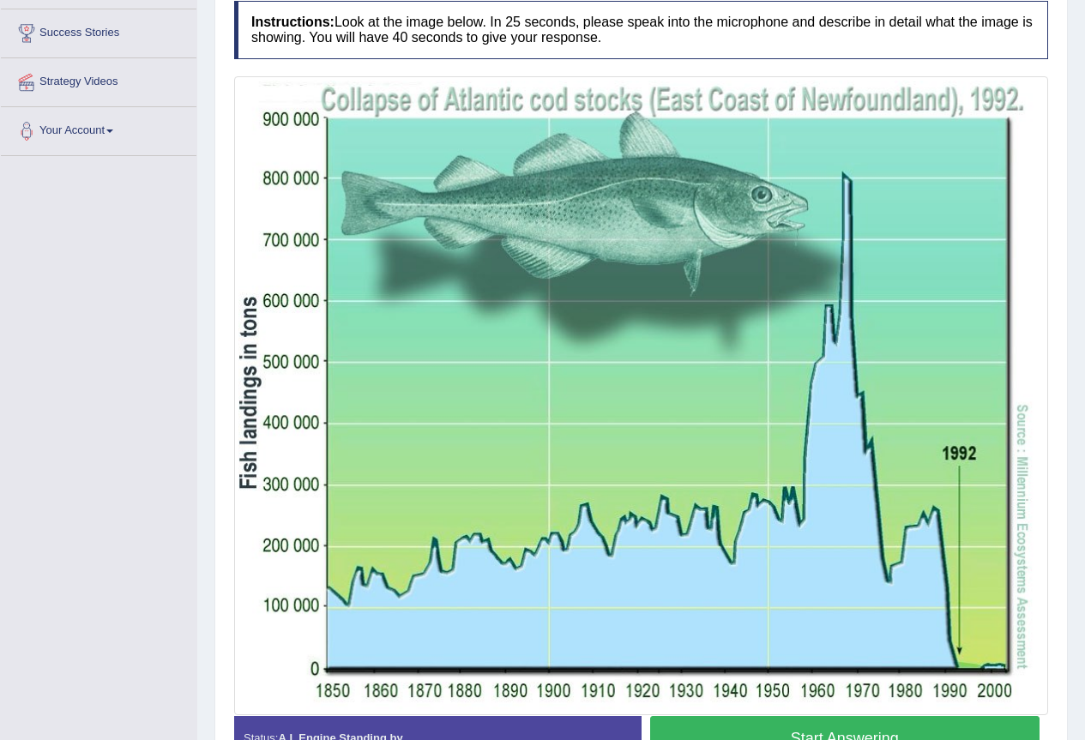
scroll to position [366, 0]
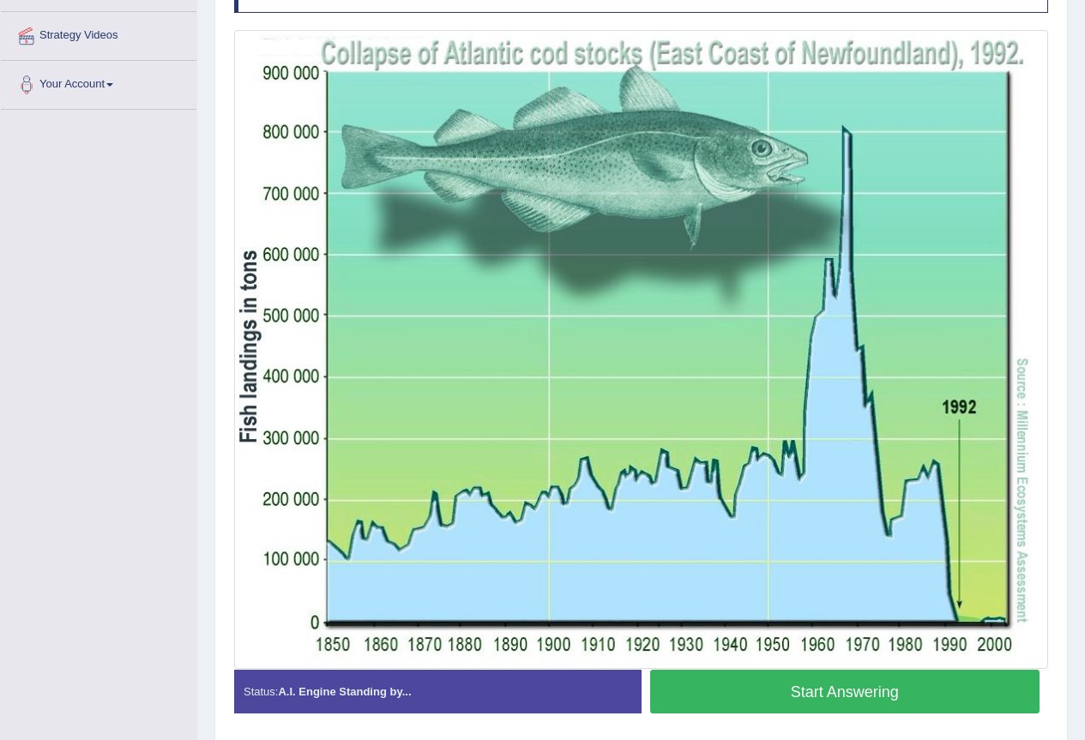
drag, startPoint x: 850, startPoint y: 698, endPoint x: 813, endPoint y: 693, distance: 37.2
click at [851, 699] on button "Start Answering" at bounding box center [845, 692] width 390 height 44
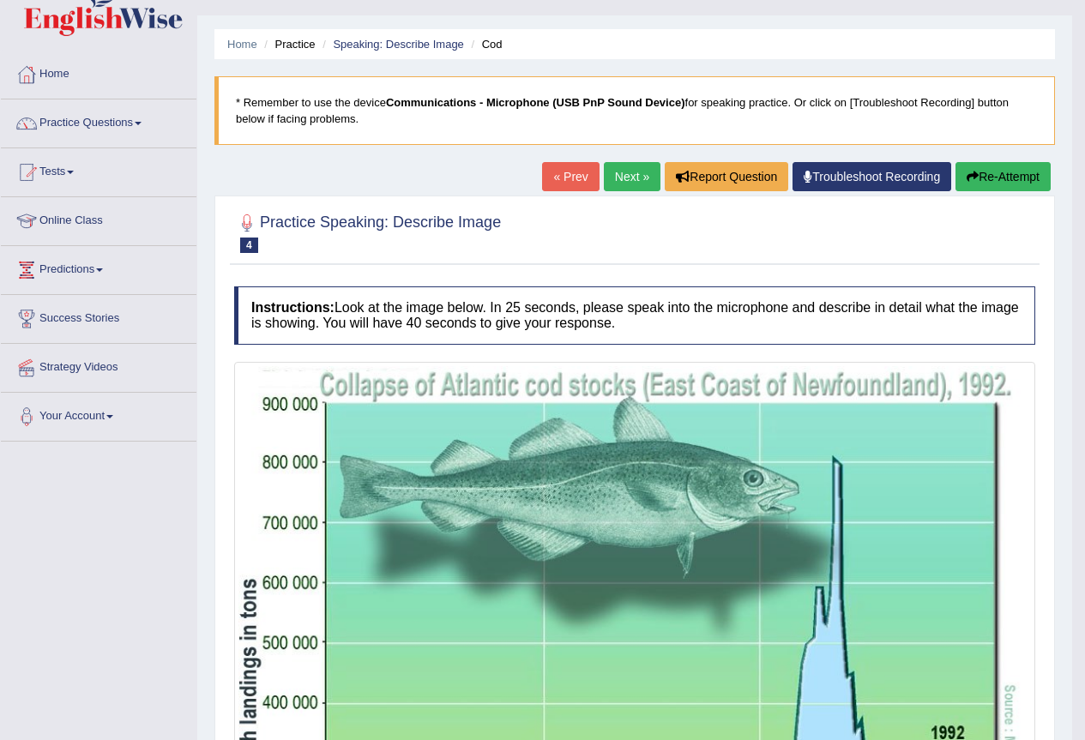
scroll to position [0, 0]
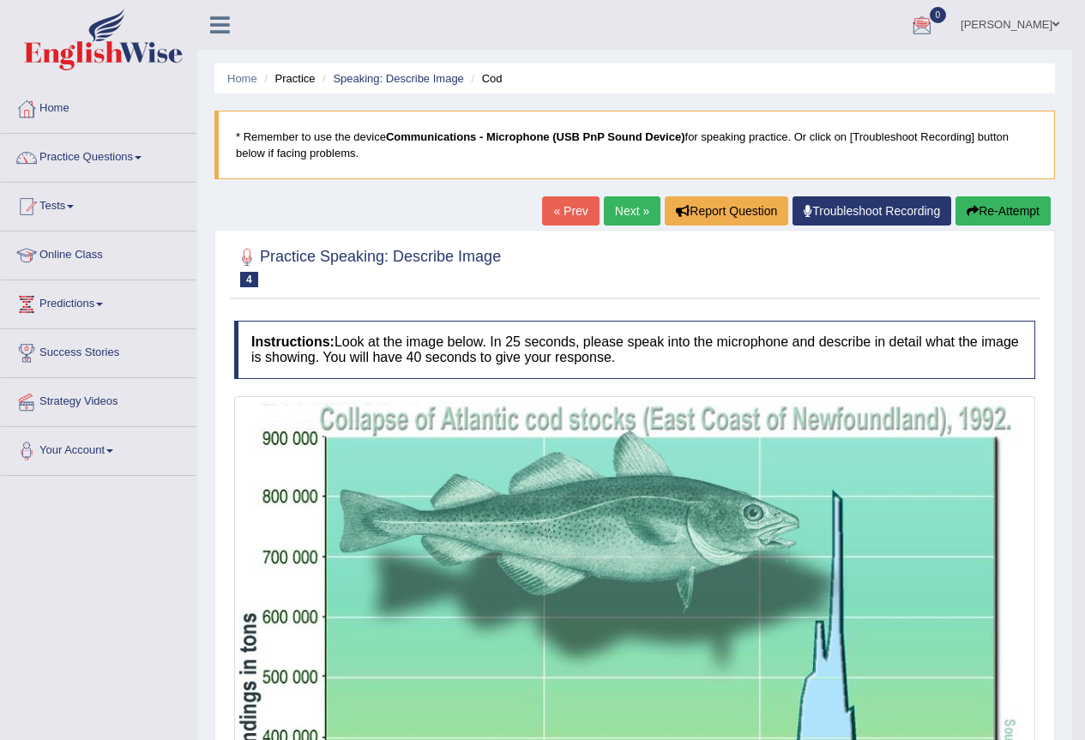
click at [618, 206] on link "Next »" at bounding box center [632, 210] width 57 height 29
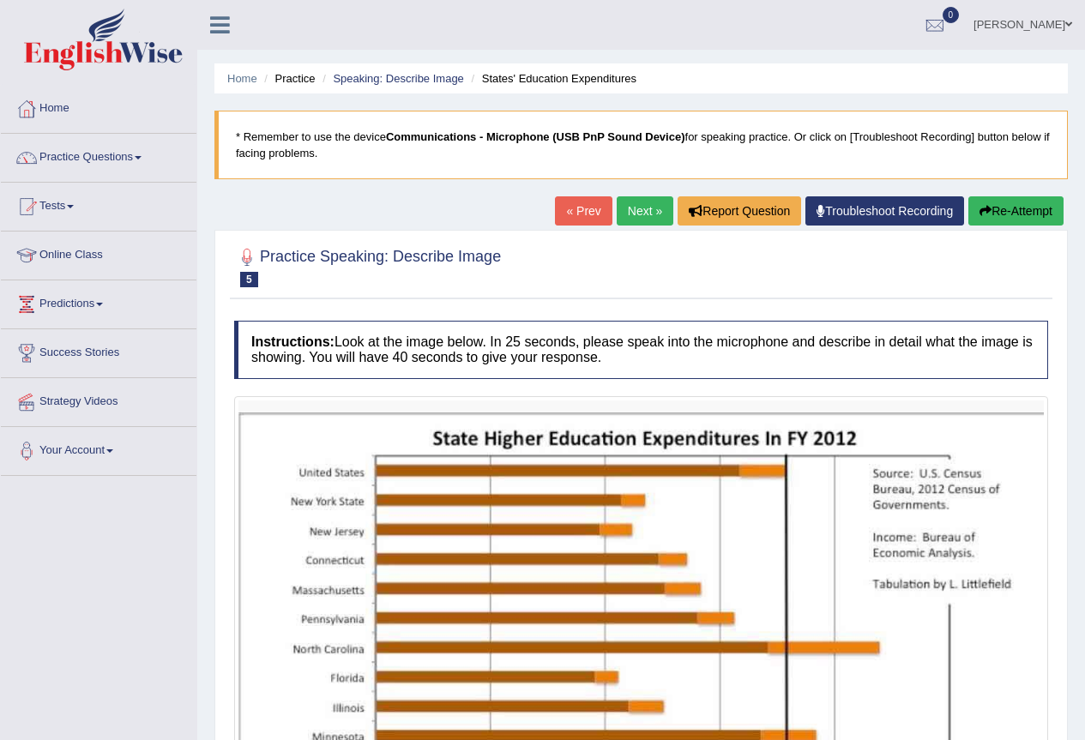
click at [619, 205] on link "Next »" at bounding box center [645, 210] width 57 height 29
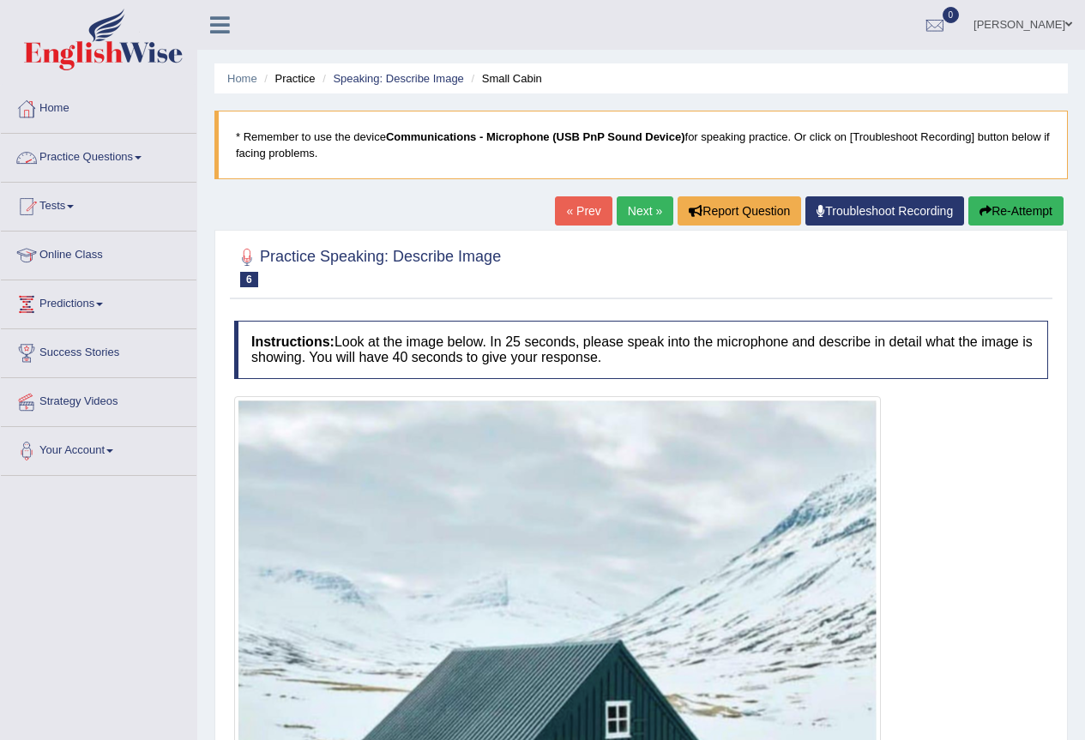
click at [84, 160] on link "Practice Questions" at bounding box center [99, 155] width 196 height 43
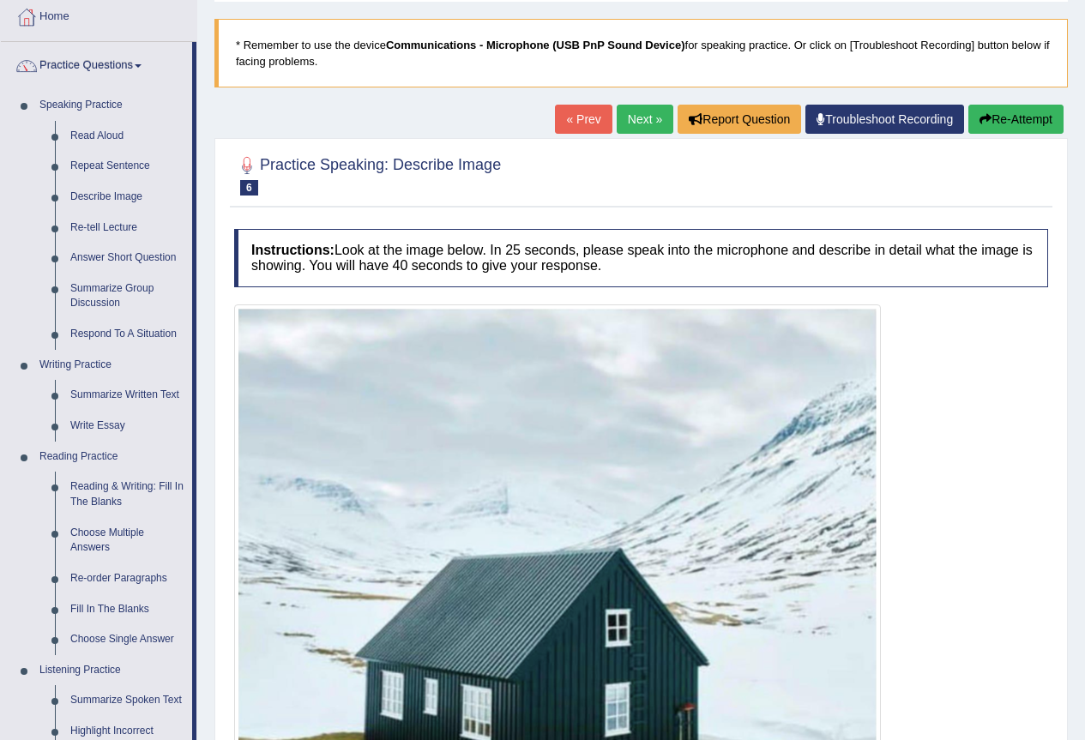
scroll to position [45, 0]
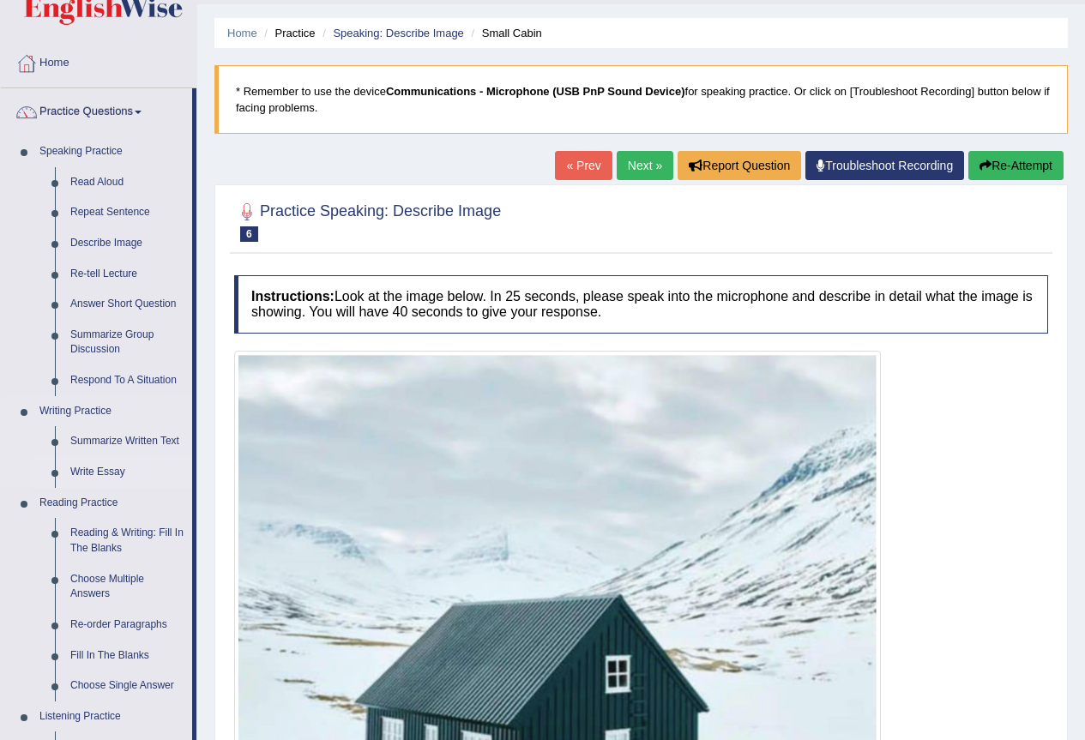
click at [102, 473] on link "Write Essay" at bounding box center [128, 472] width 130 height 31
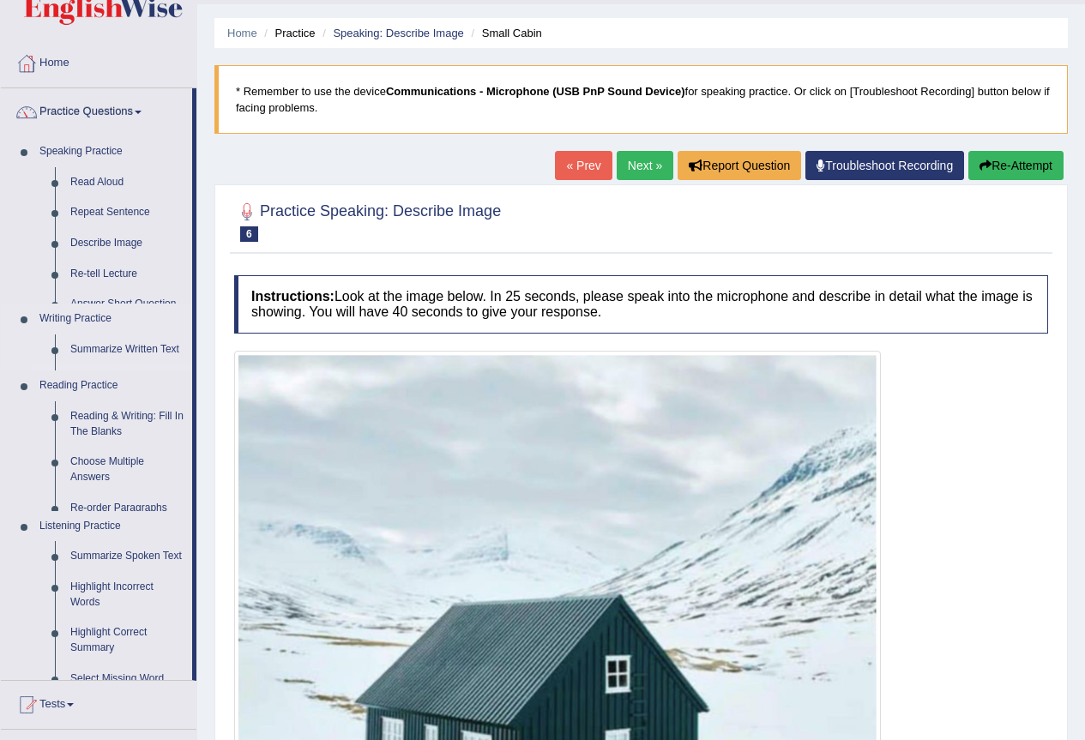
click at [102, 473] on ul "Speaking Practice Read Aloud Repeat Sentence Describe Image Re-tell Lecture Ans…" at bounding box center [96, 408] width 191 height 544
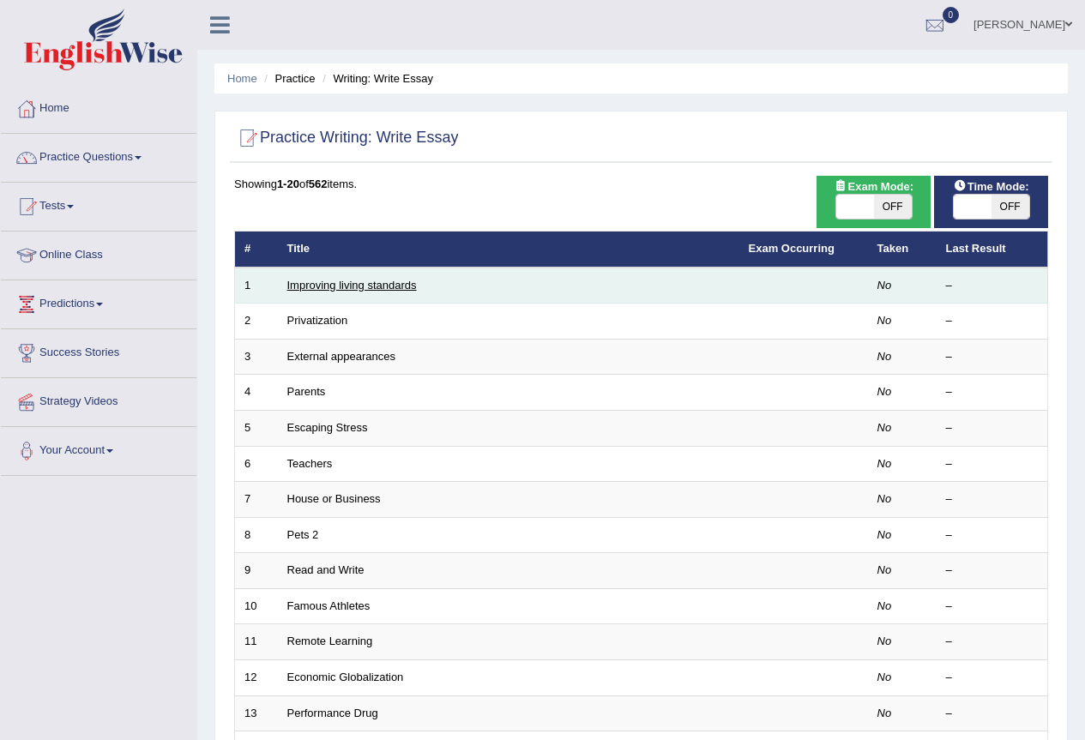
click at [311, 287] on link "Improving living standards" at bounding box center [352, 285] width 130 height 13
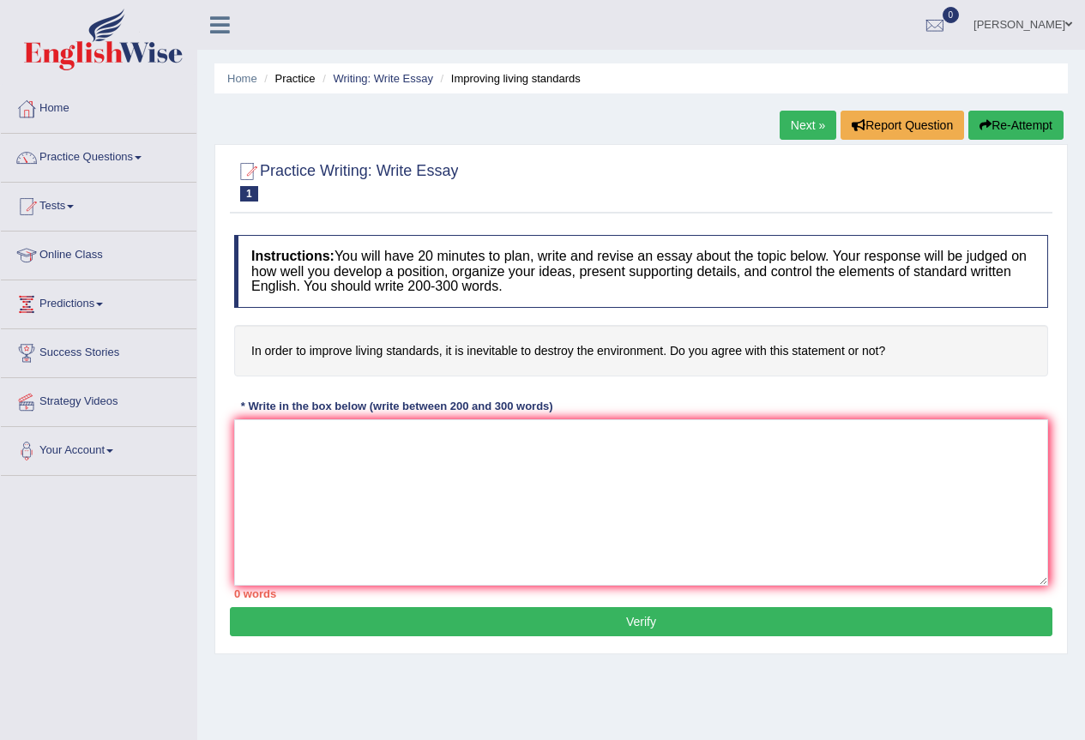
click at [796, 136] on link "Next »" at bounding box center [808, 125] width 57 height 29
click at [790, 130] on link "Next »" at bounding box center [808, 125] width 57 height 29
click at [241, 434] on textarea at bounding box center [641, 503] width 814 height 166
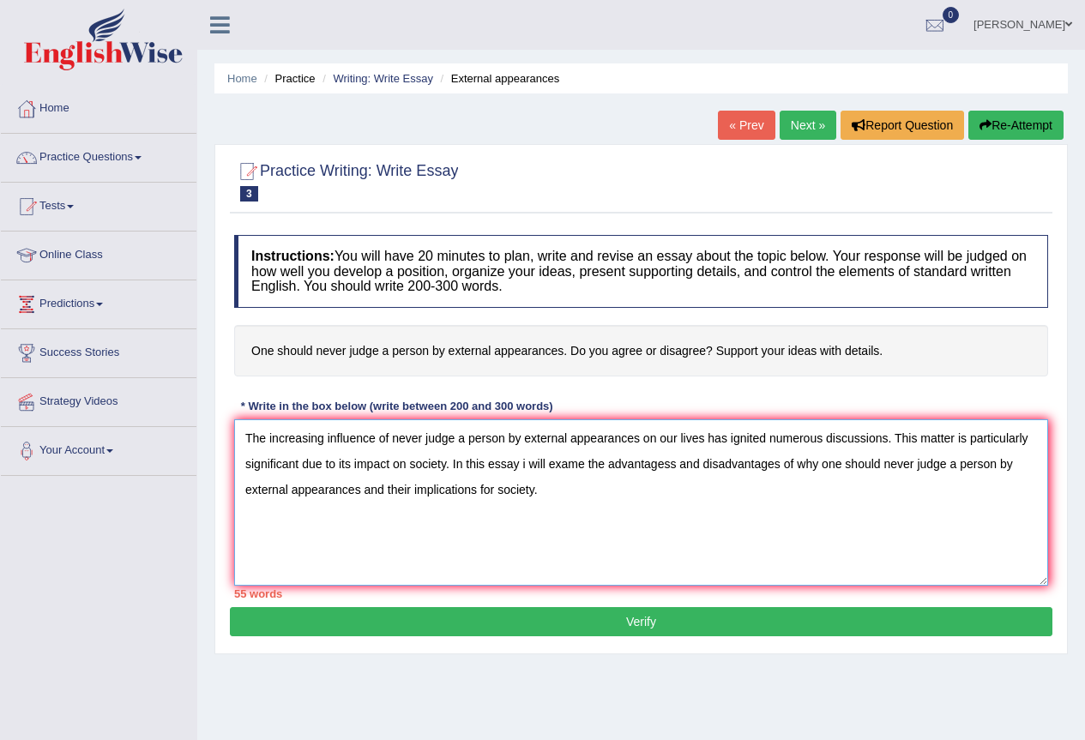
type textarea "The increasing influence of never judge a person by external appearances on our…"
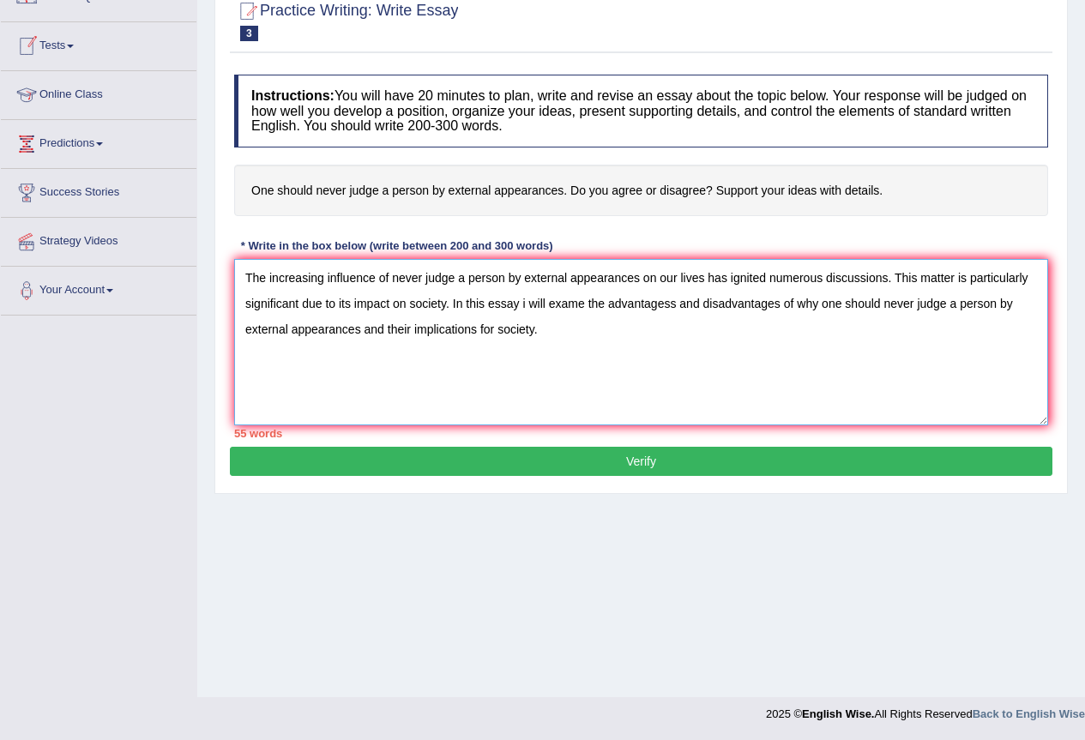
click at [538, 335] on textarea "The increasing influence of never judge a person by external appearances on our…" at bounding box center [641, 342] width 814 height 166
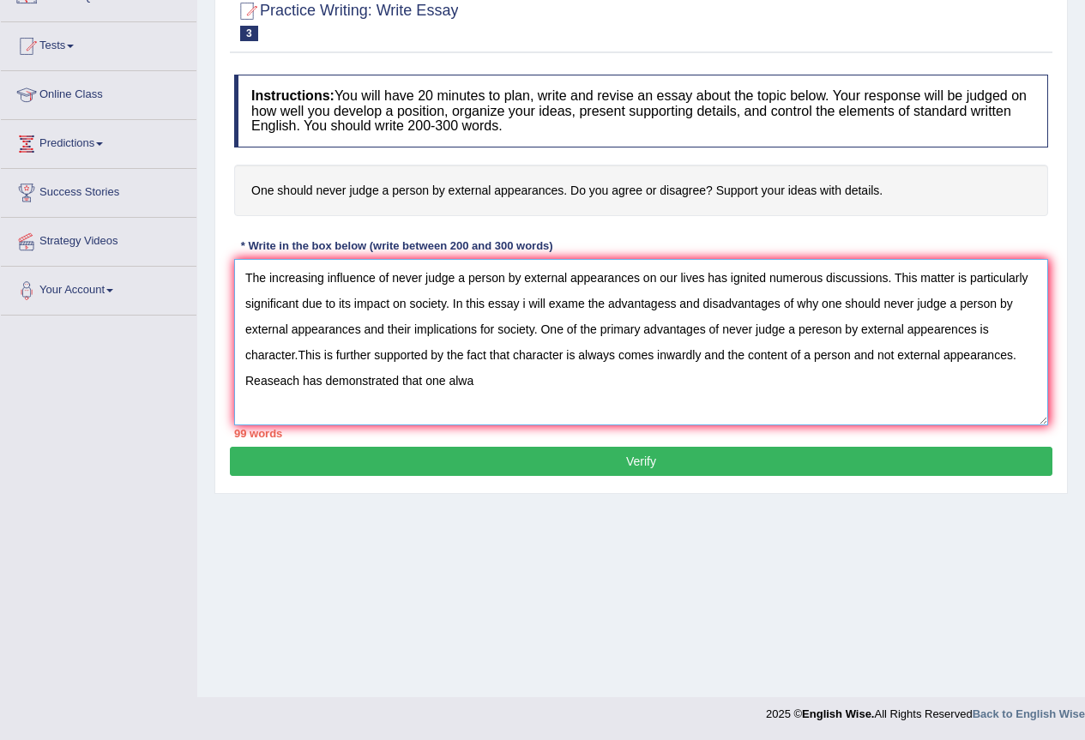
click at [610, 353] on textarea "The increasing influence of never judge a person by external appearances on our…" at bounding box center [641, 342] width 814 height 166
click at [612, 355] on textarea "The increasing influence of never judge a person by external appearances on our…" at bounding box center [641, 342] width 814 height 166
click at [613, 355] on textarea "The increasing influence of never judge a person by external appearances on our…" at bounding box center [641, 342] width 814 height 166
click at [415, 384] on textarea "The increasing influence of never judge a person by external appearances on our…" at bounding box center [641, 342] width 814 height 166
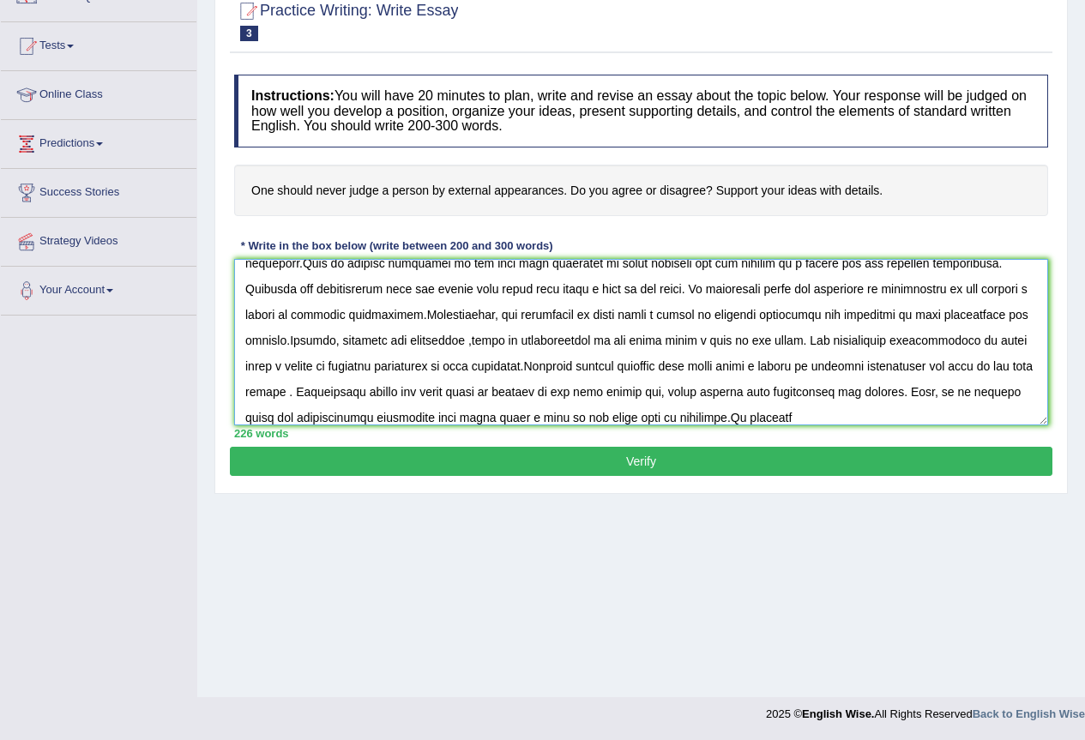
scroll to position [118, 0]
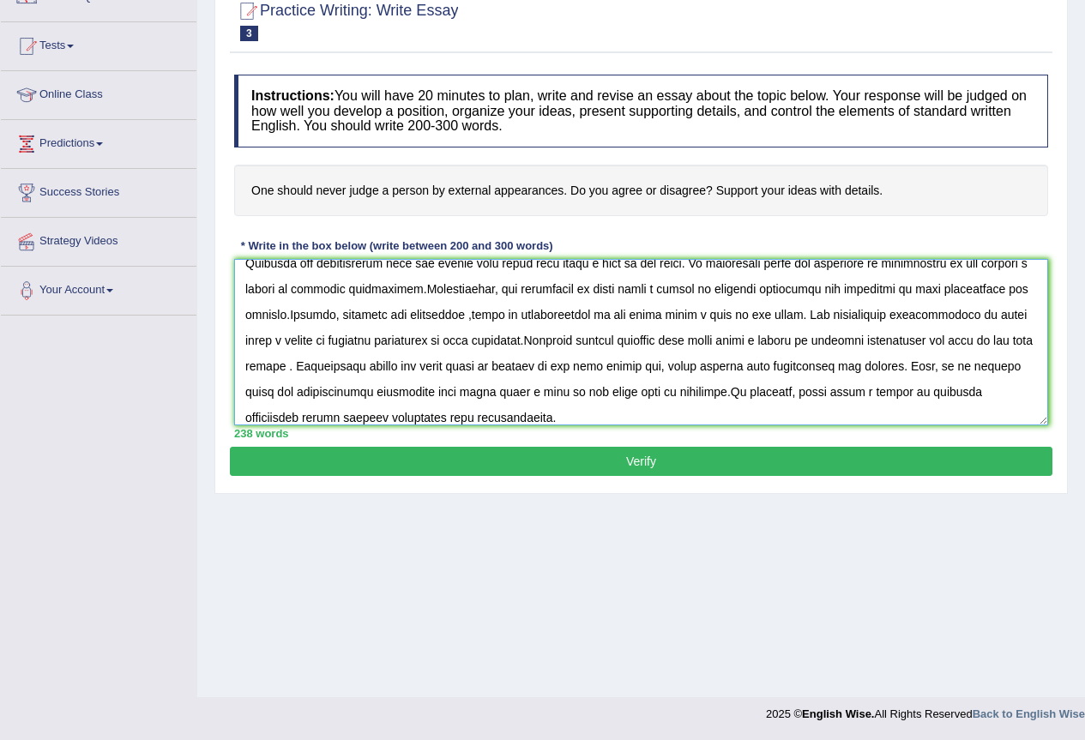
type textarea "The increasing influence of never judge a person by external appearances on our…"
drag, startPoint x: 644, startPoint y: 461, endPoint x: 590, endPoint y: 464, distance: 54.2
click at [643, 462] on button "Verify" at bounding box center [641, 461] width 823 height 29
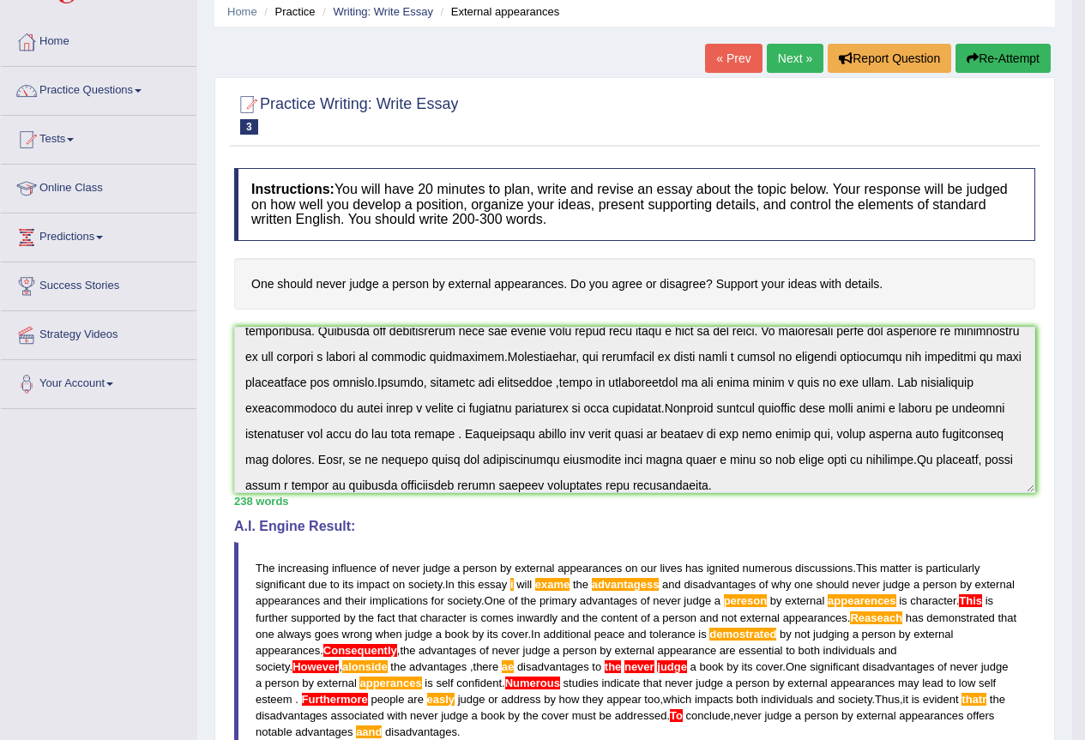
scroll to position [0, 0]
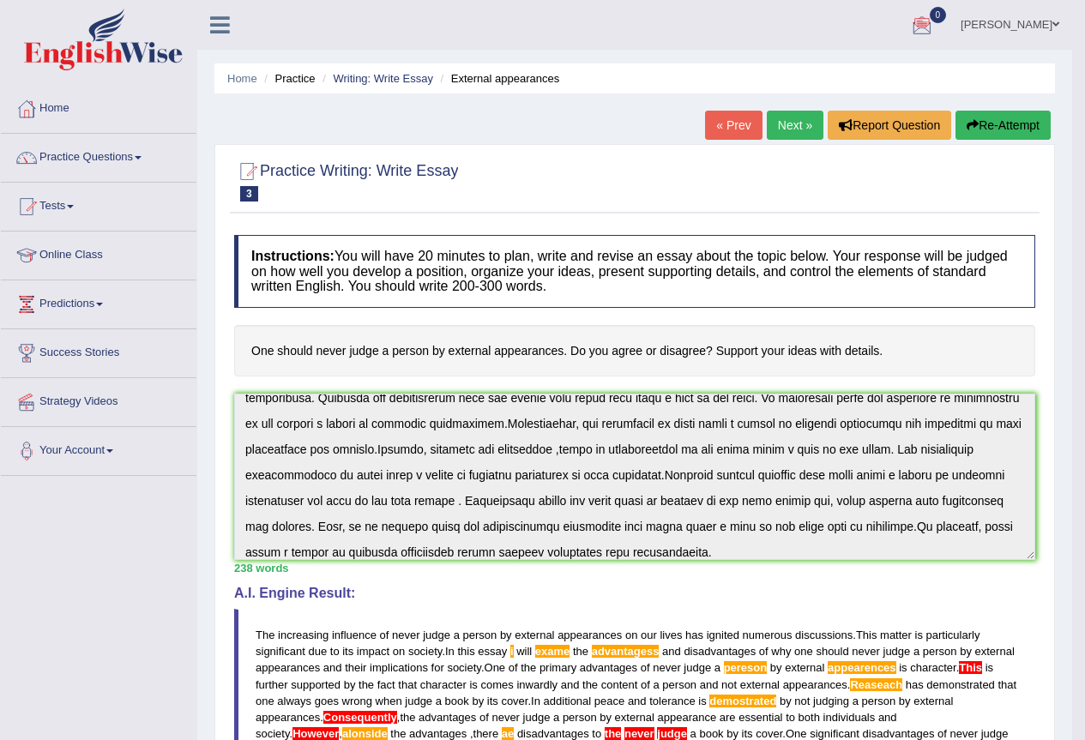
click at [785, 116] on link "Next »" at bounding box center [795, 125] width 57 height 29
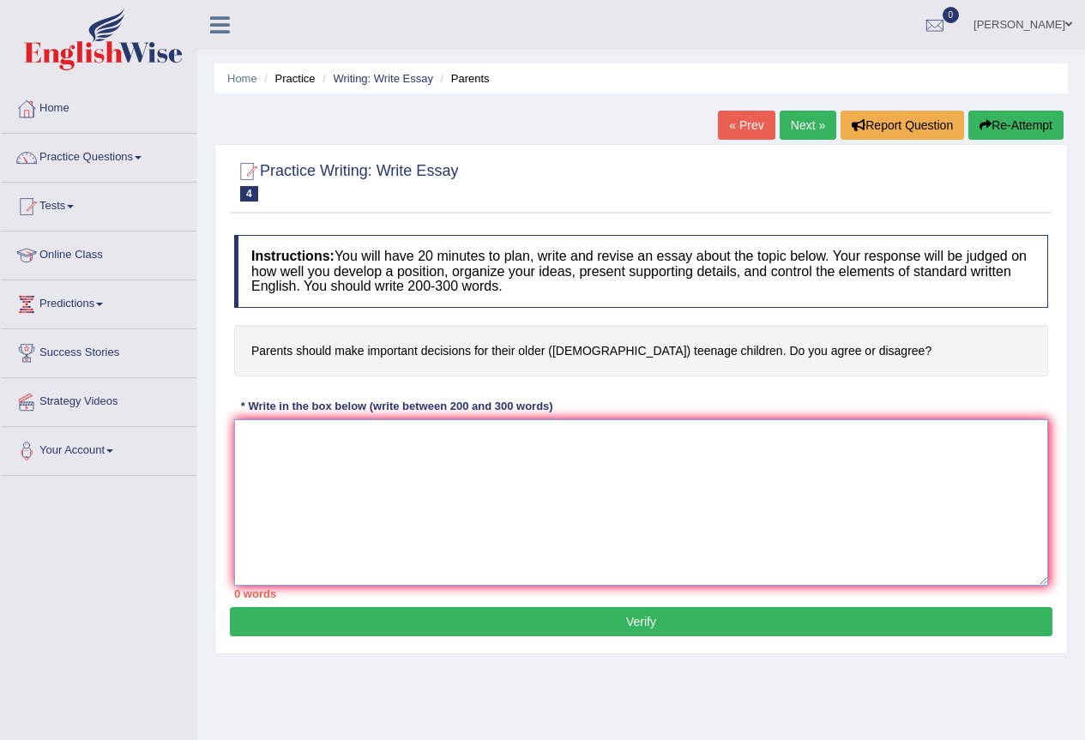
click at [254, 431] on textarea at bounding box center [641, 503] width 814 height 166
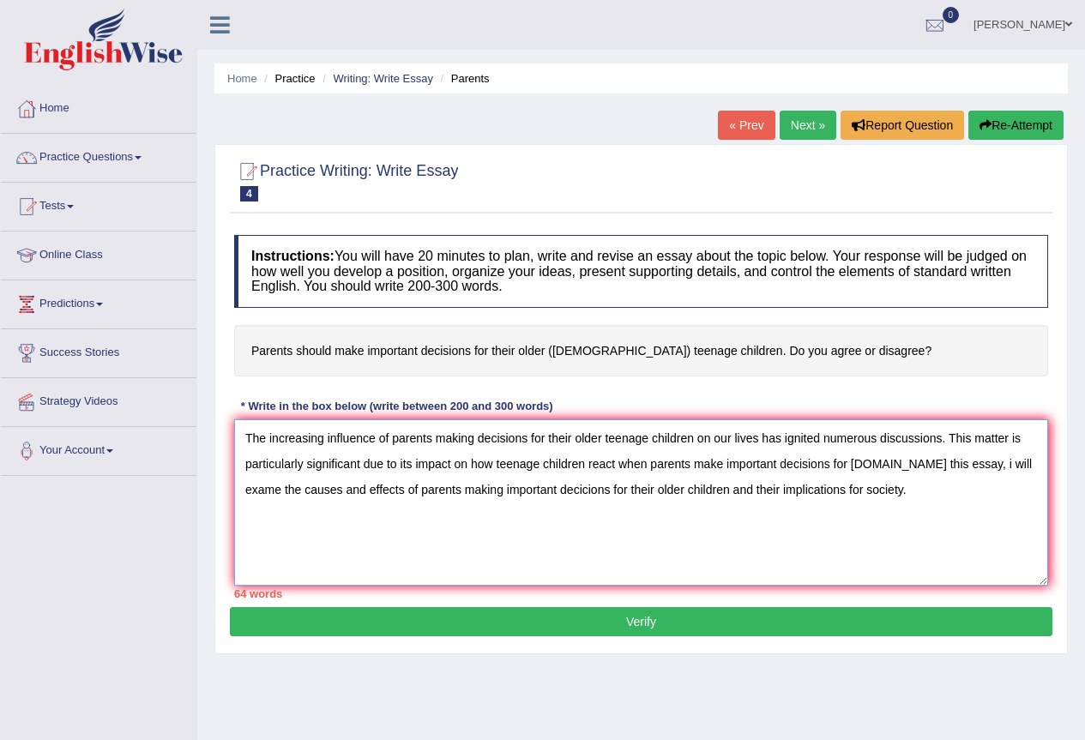
click at [756, 437] on textarea "The increasing influence of parents making decisions for their older teenage ch…" at bounding box center [641, 503] width 814 height 166
click at [813, 489] on textarea "The increasing influence of parents making decisions for their older teenage ch…" at bounding box center [641, 503] width 814 height 166
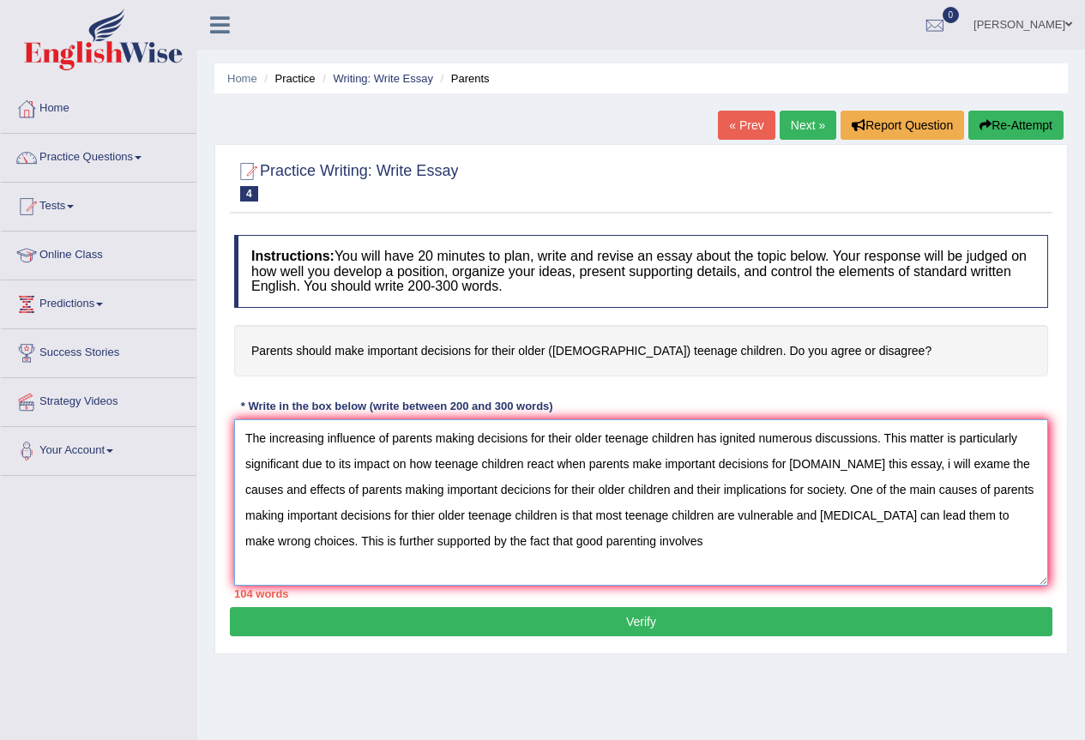
drag, startPoint x: 476, startPoint y: 438, endPoint x: 478, endPoint y: 448, distance: 10.4
click at [478, 448] on textarea "The increasing influence of parents making decisions for their older teenage ch…" at bounding box center [641, 503] width 814 height 166
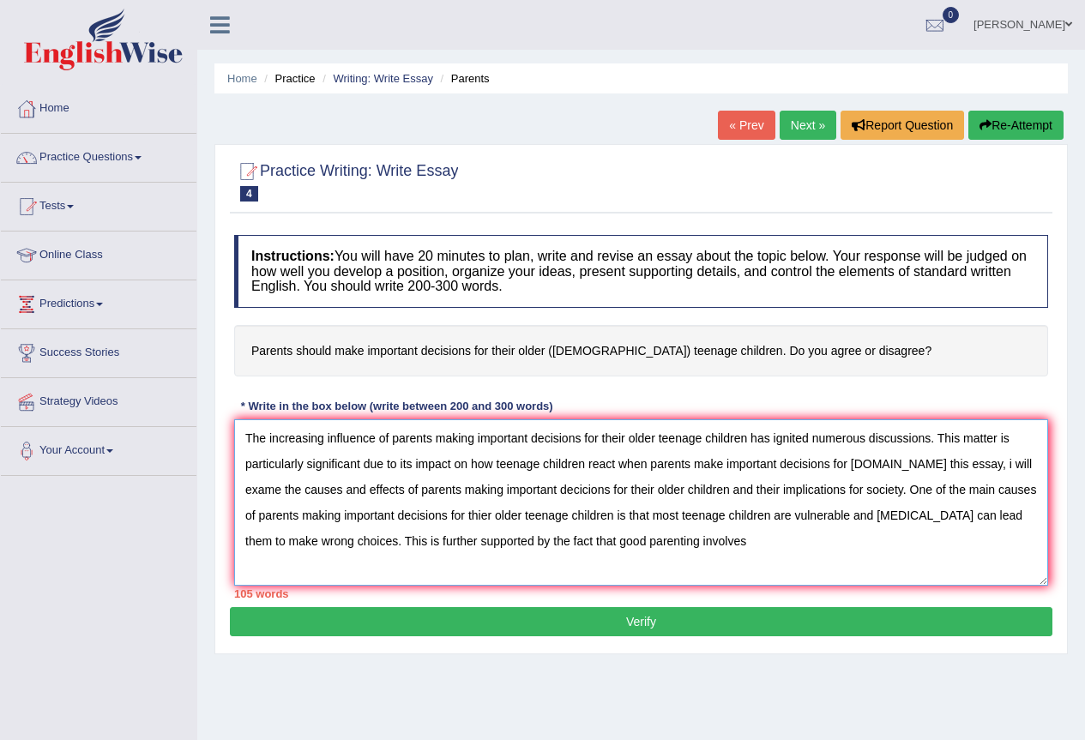
click at [679, 546] on textarea "The increasing influence of parents making important decisions for their older …" at bounding box center [641, 503] width 814 height 166
click at [790, 520] on textarea "The increasing influence of parents making important decisions for their older …" at bounding box center [641, 503] width 814 height 166
click at [800, 528] on textarea "The increasing influence of parents making important decisions for their older …" at bounding box center [641, 503] width 814 height 166
click at [794, 516] on textarea "The increasing influence of parents making important decisions for their older …" at bounding box center [641, 503] width 814 height 166
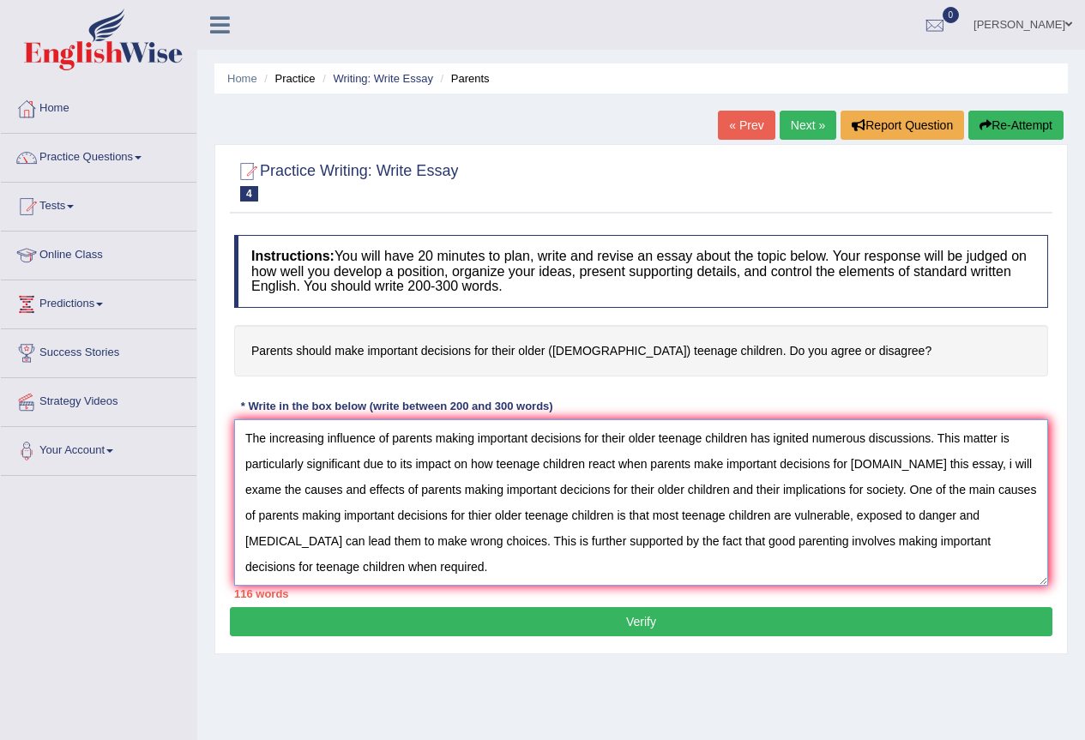
click at [339, 564] on textarea "The increasing influence of parents making important decisions for their older …" at bounding box center [641, 503] width 814 height 166
click at [923, 522] on textarea "The increasing influence of parents making important decisions for their older …" at bounding box center [641, 503] width 814 height 166
click at [939, 510] on textarea "The increasing influence of parents making important decisions for their older …" at bounding box center [641, 503] width 814 height 166
click at [925, 517] on textarea "The increasing influence of parents making important decisions for their older …" at bounding box center [641, 503] width 814 height 166
click at [446, 543] on textarea "The increasing influence of parents making important decisions for their older …" at bounding box center [641, 503] width 814 height 166
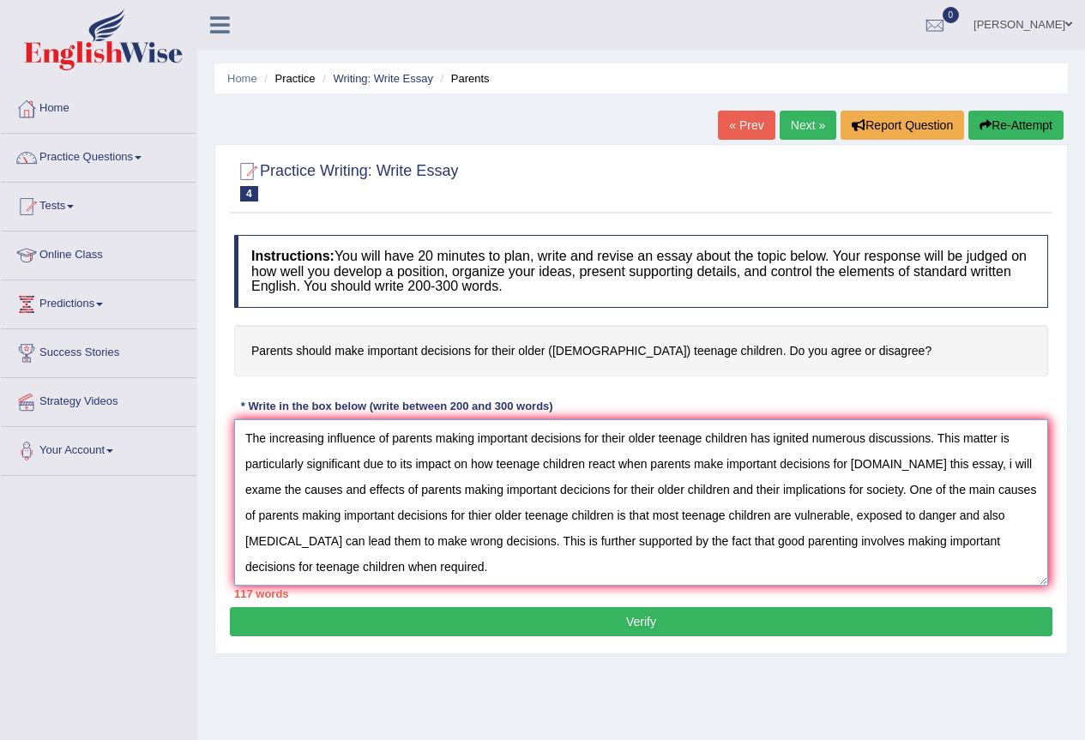
click at [375, 570] on textarea "The increasing influence of parents making important decisions for their older …" at bounding box center [641, 503] width 814 height 166
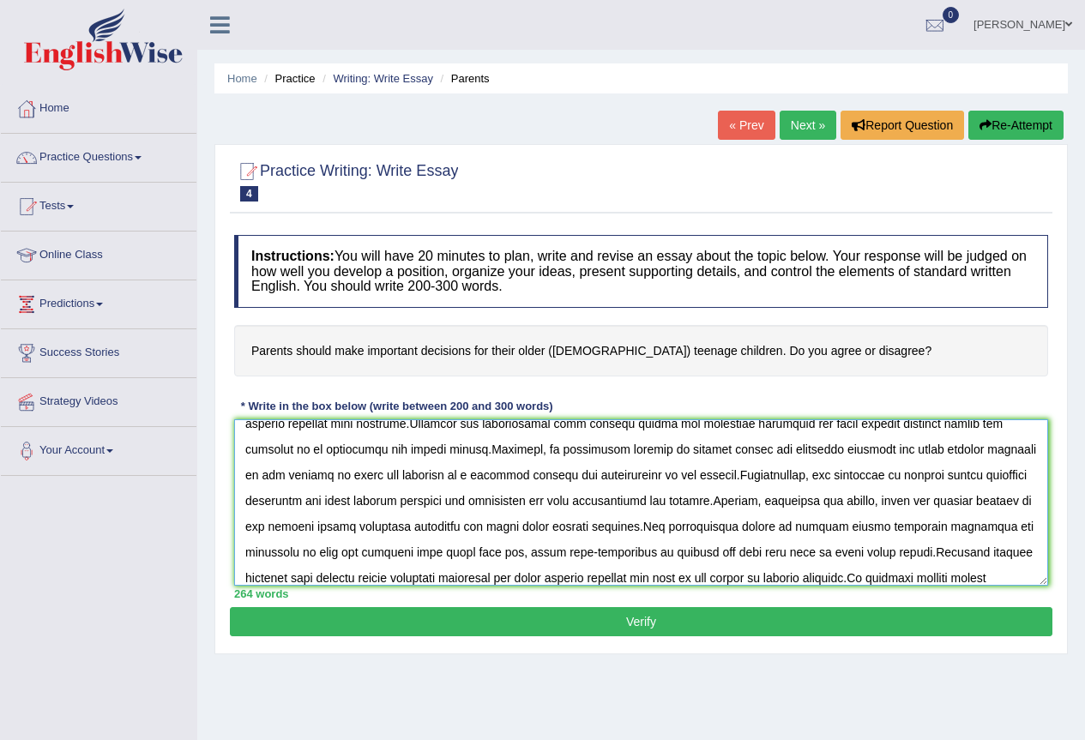
scroll to position [169, 0]
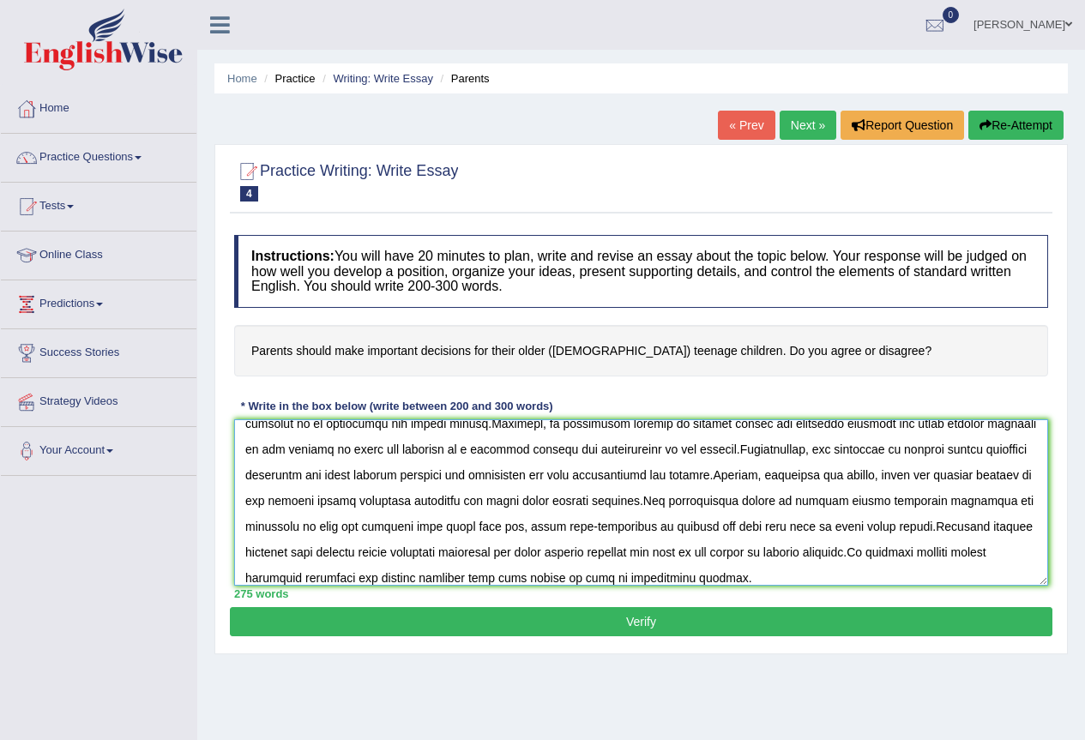
type textarea "The increasing influence of parents making important decisions for their older …"
click at [644, 615] on button "Verify" at bounding box center [641, 621] width 823 height 29
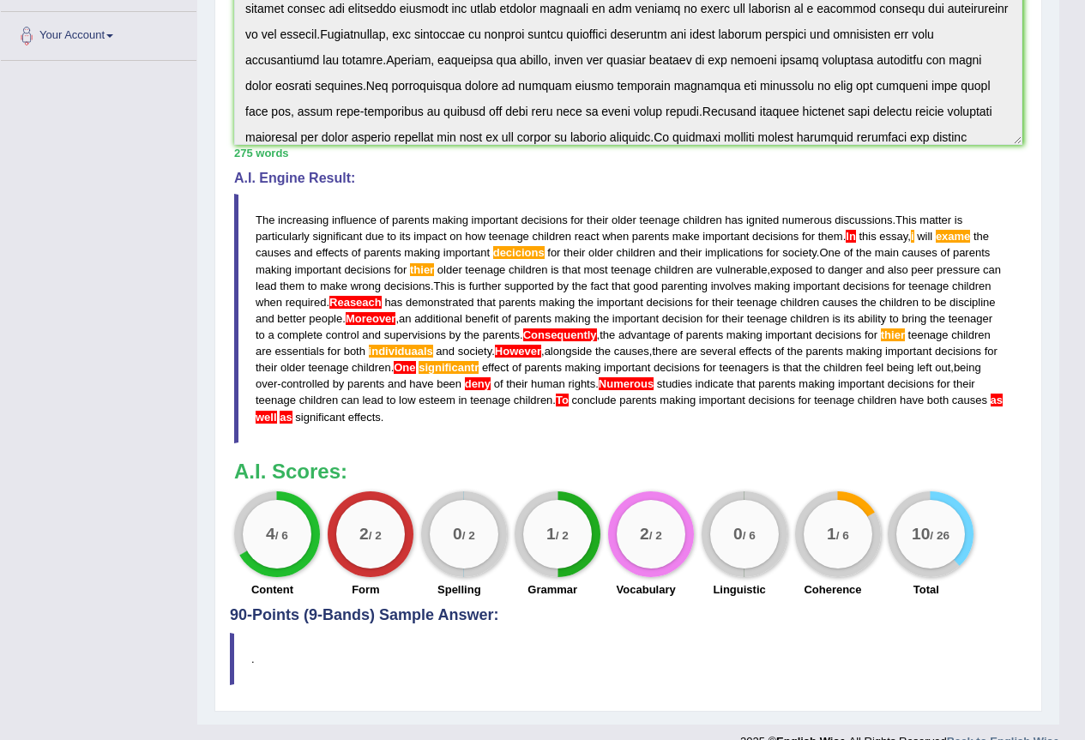
scroll to position [443, 0]
